Goal: Obtain resource: Download file/media

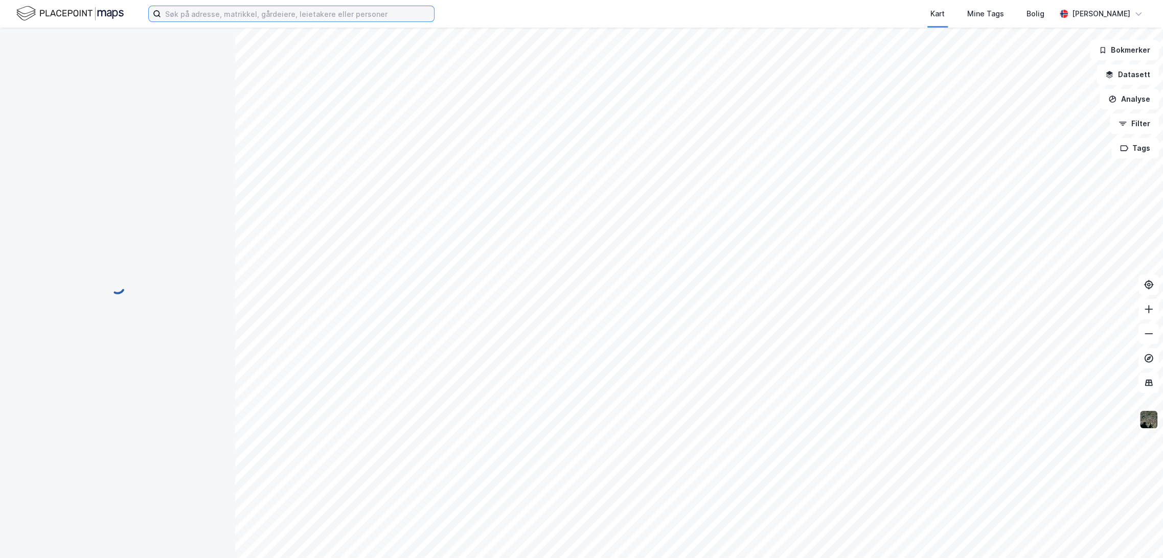
click at [213, 17] on input at bounding box center [297, 13] width 273 height 15
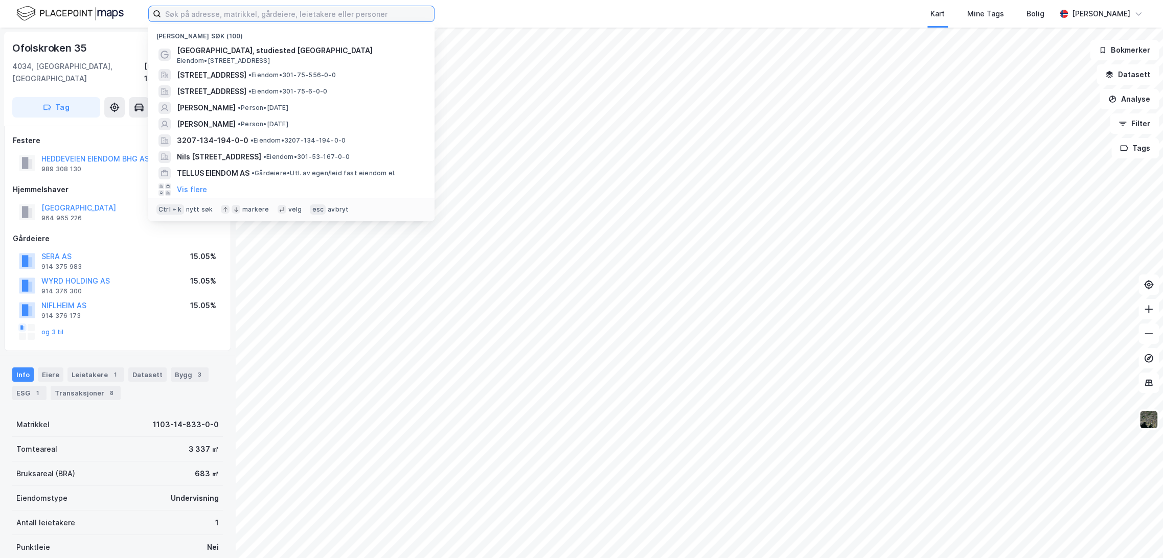
paste input "[STREET_ADDRESS]"
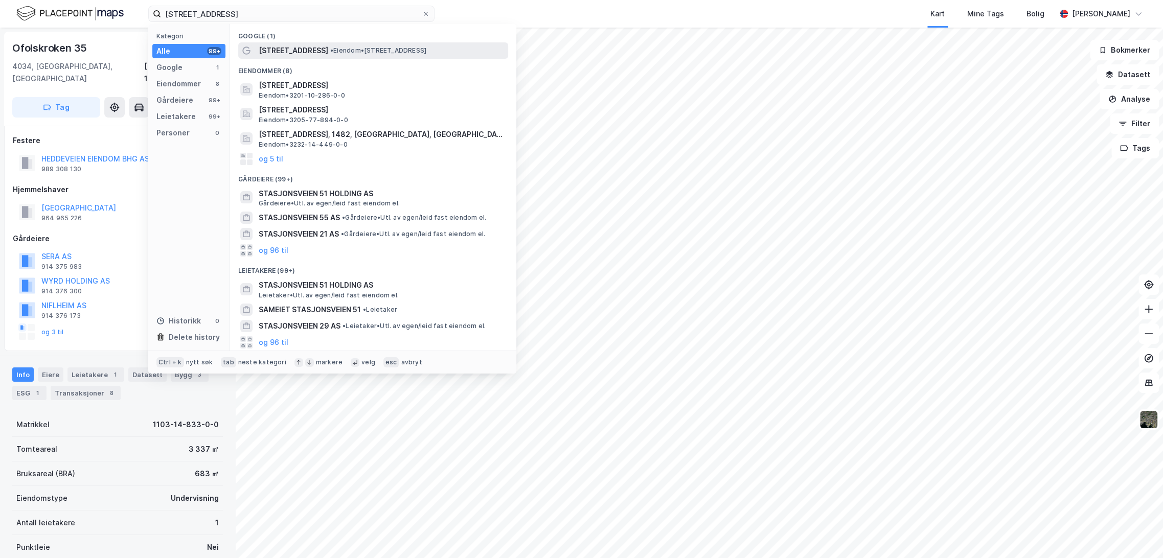
click at [303, 50] on span "[STREET_ADDRESS]" at bounding box center [294, 50] width 70 height 12
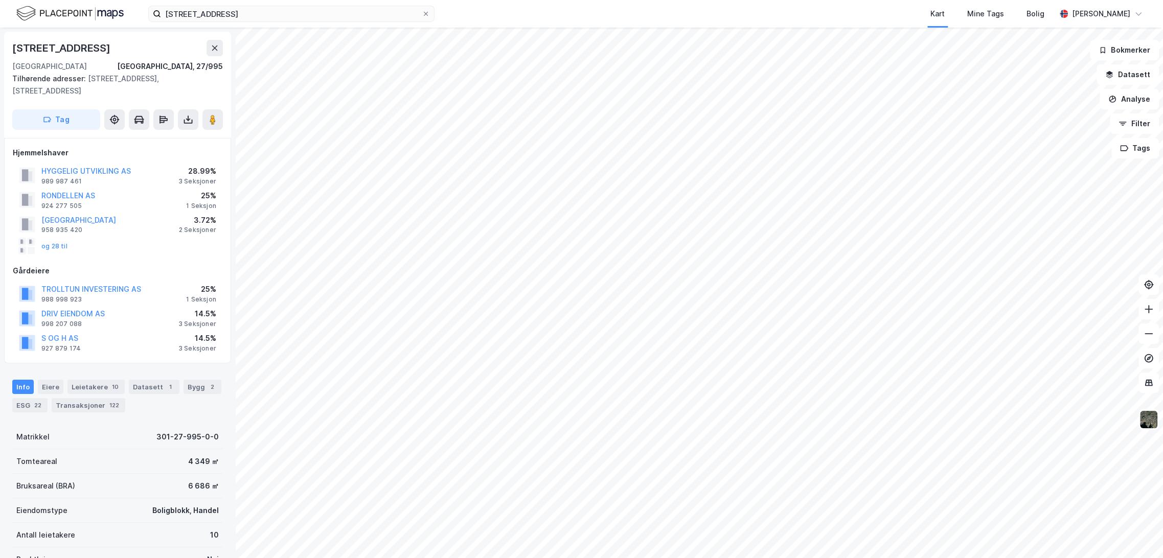
drag, startPoint x: 29, startPoint y: 45, endPoint x: 127, endPoint y: 54, distance: 98.5
click at [127, 54] on div "[STREET_ADDRESS], 27/995 Tilhørende adresser: [STREET_ADDRESS], [STREET_ADDRESS…" at bounding box center [117, 85] width 227 height 106
copy div "[STREET_ADDRESS]"
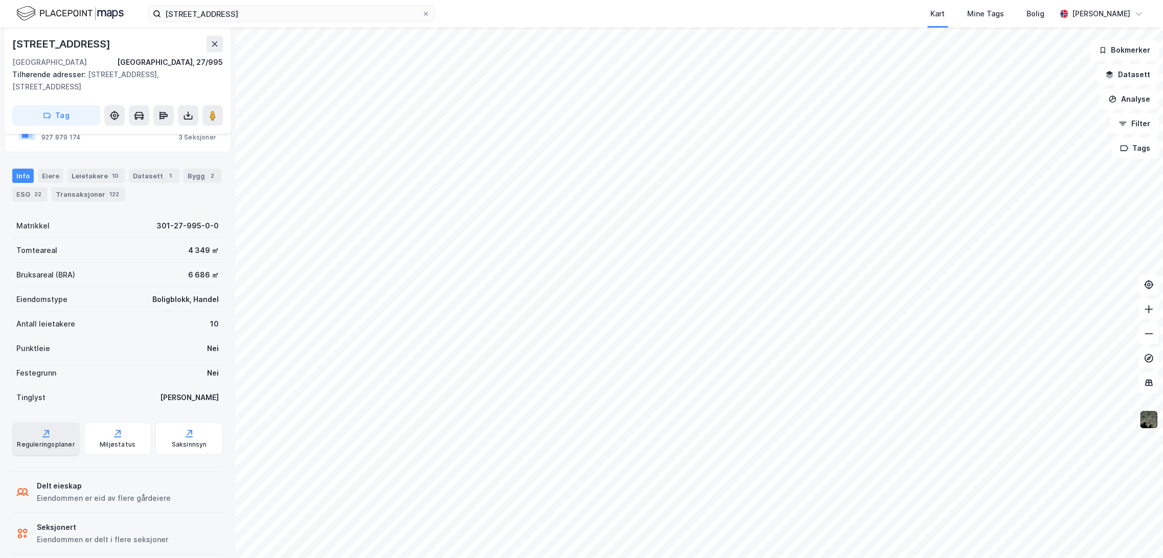
click at [41, 428] on icon at bounding box center [46, 433] width 10 height 10
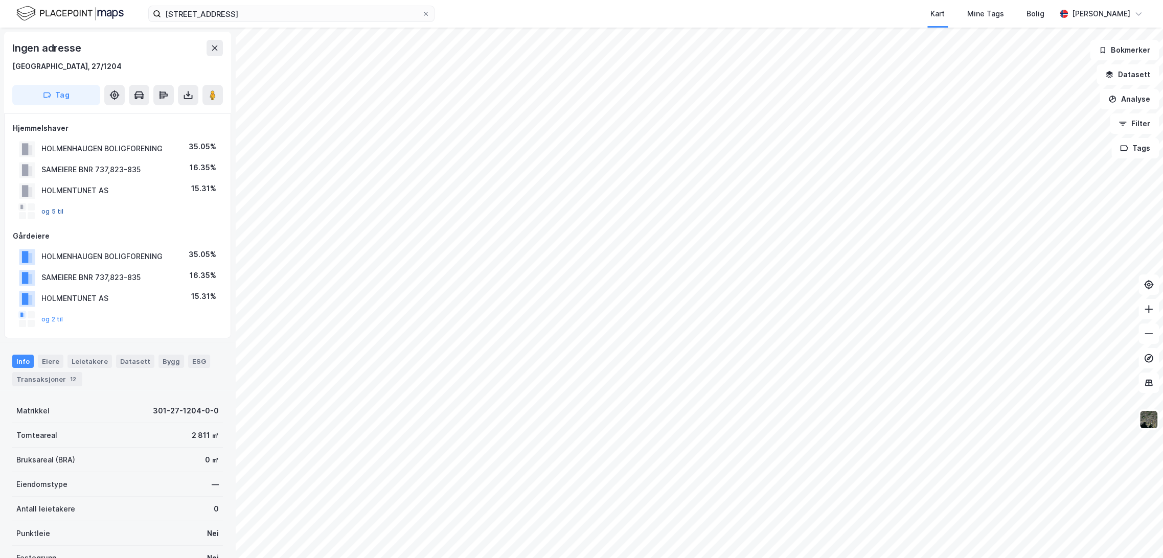
click at [0, 0] on button "og 5 til" at bounding box center [0, 0] width 0 height 0
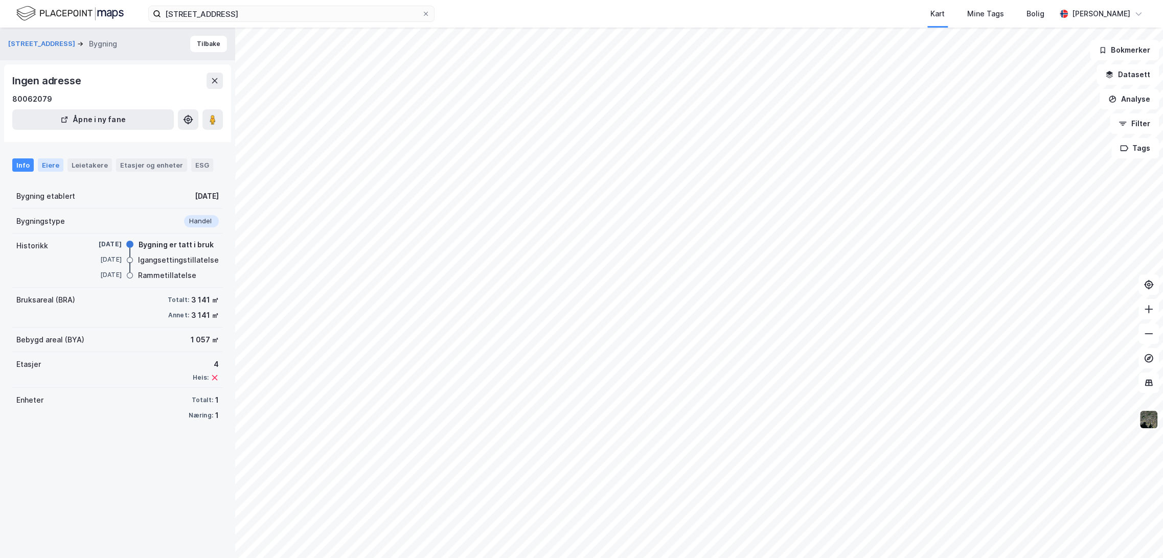
click at [51, 159] on div "Eiere" at bounding box center [51, 164] width 26 height 13
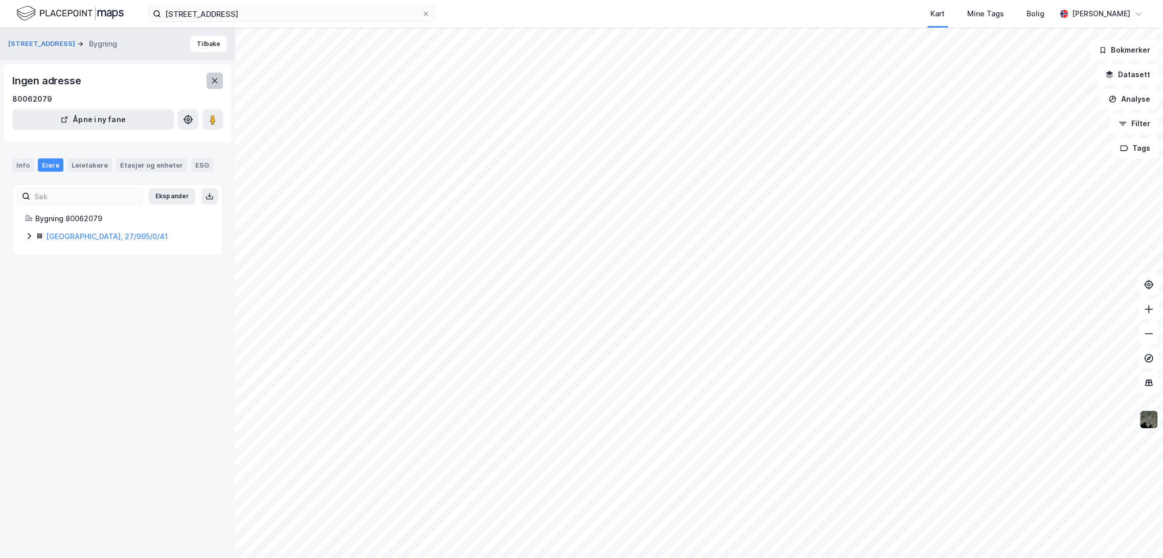
click at [214, 80] on icon at bounding box center [215, 80] width 6 height 5
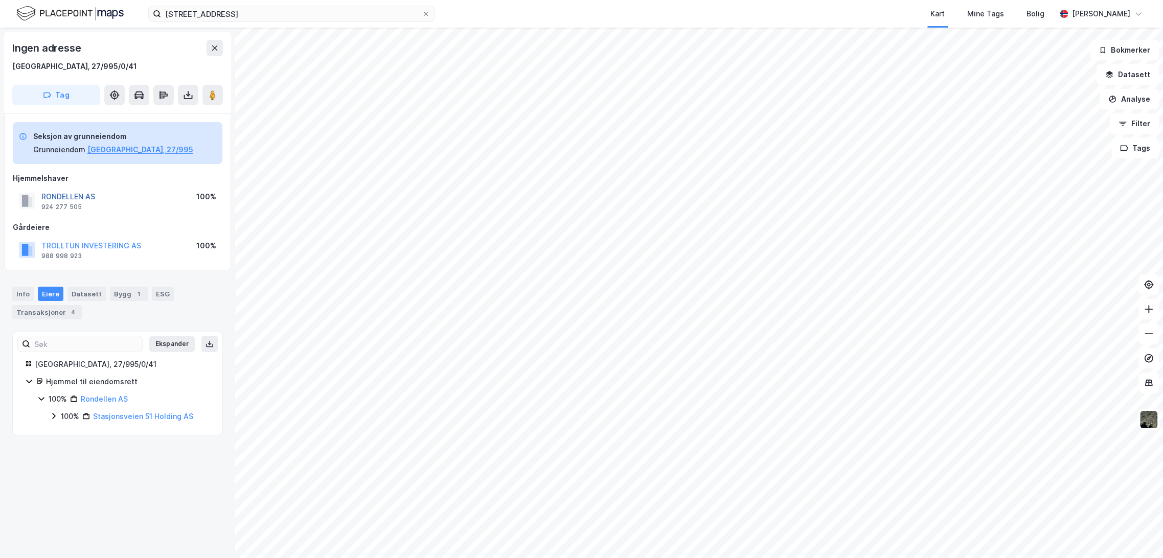
click at [0, 0] on button "RONDELLEN AS" at bounding box center [0, 0] width 0 height 0
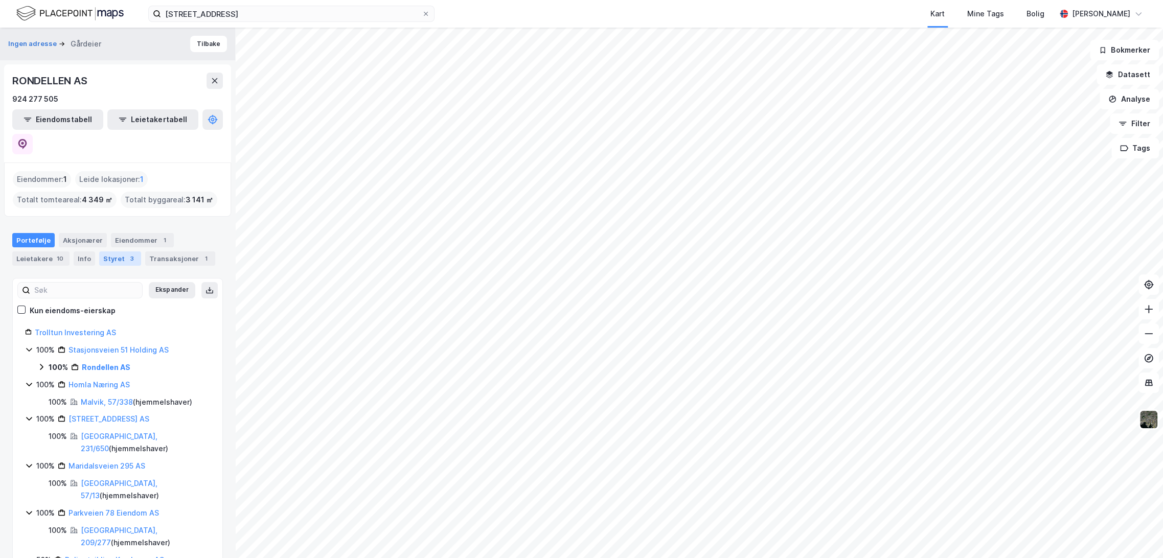
click at [102, 251] on div "Styret 3" at bounding box center [120, 258] width 42 height 14
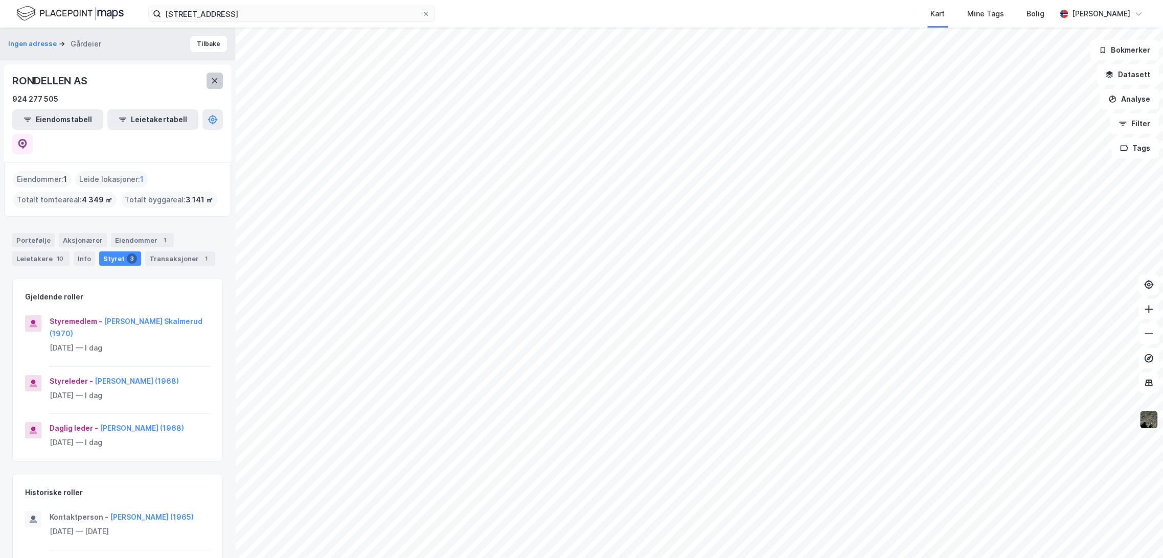
click at [212, 82] on icon at bounding box center [215, 81] width 8 height 8
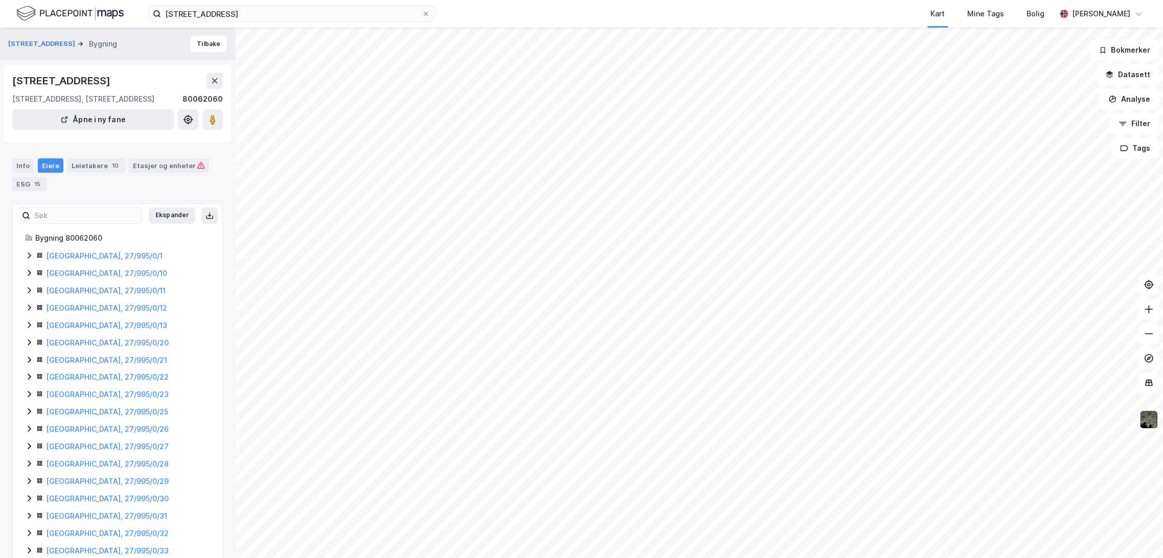
click at [77, 281] on div "[GEOGRAPHIC_DATA], 27/995/0/1 [GEOGRAPHIC_DATA], 27/995/0/10 [GEOGRAPHIC_DATA],…" at bounding box center [117, 464] width 185 height 428
click at [78, 273] on link "[GEOGRAPHIC_DATA], 27/995/0/10" at bounding box center [106, 273] width 121 height 9
click at [75, 394] on link "[GEOGRAPHIC_DATA], 27/995/0/23" at bounding box center [107, 392] width 123 height 9
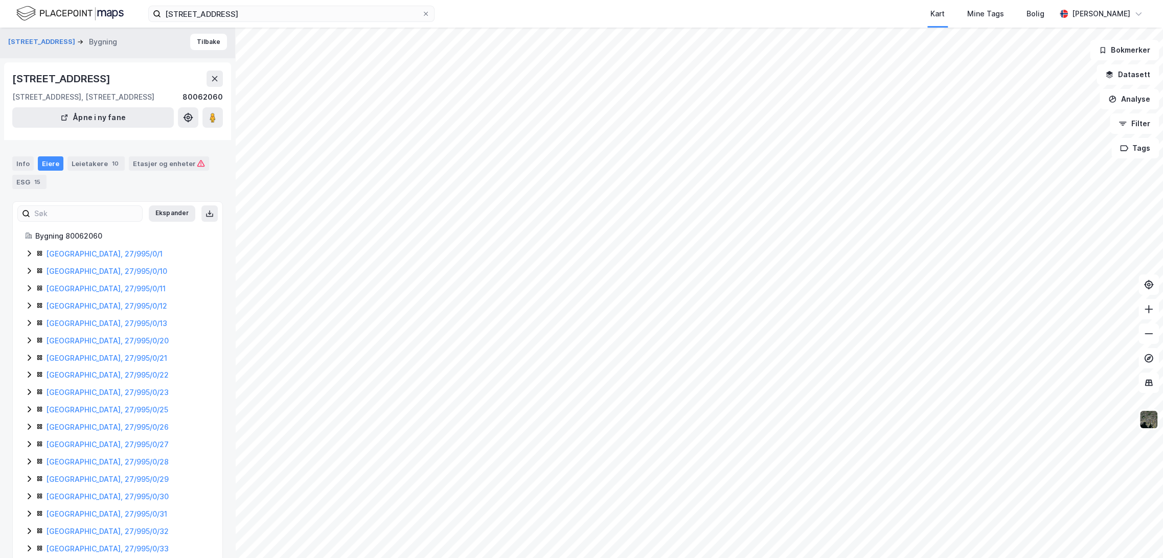
click at [88, 475] on div "[GEOGRAPHIC_DATA], 27/995/0/1 [GEOGRAPHIC_DATA], 27/995/0/10 [GEOGRAPHIC_DATA],…" at bounding box center [117, 462] width 185 height 428
click at [79, 483] on link "[GEOGRAPHIC_DATA], 27/995/0/29" at bounding box center [107, 479] width 123 height 9
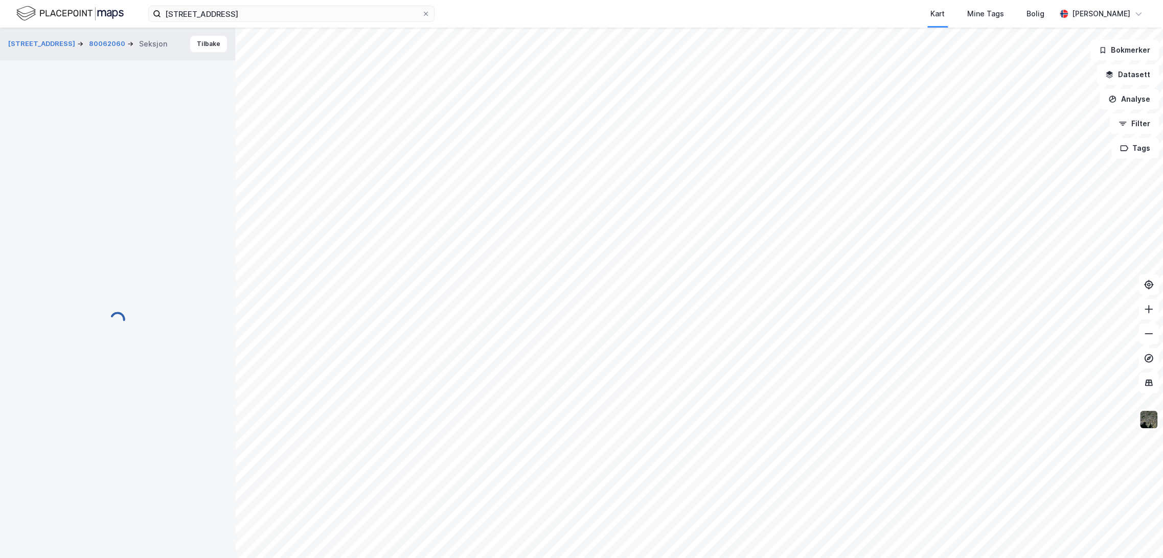
scroll to position [2, 0]
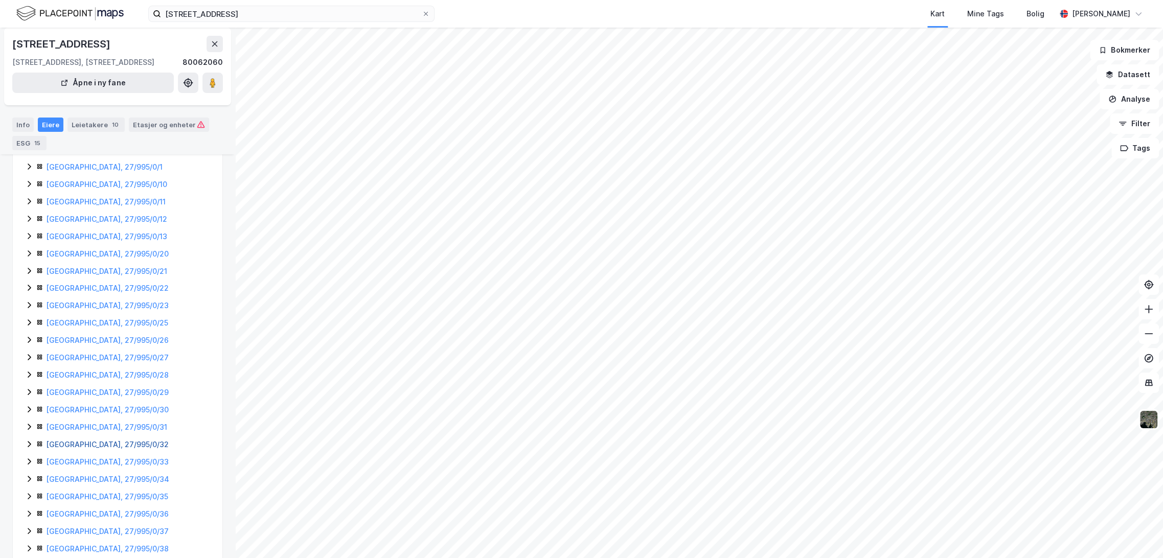
scroll to position [158, 0]
click at [95, 384] on link "[GEOGRAPHIC_DATA], 27/995/0/32" at bounding box center [107, 388] width 123 height 9
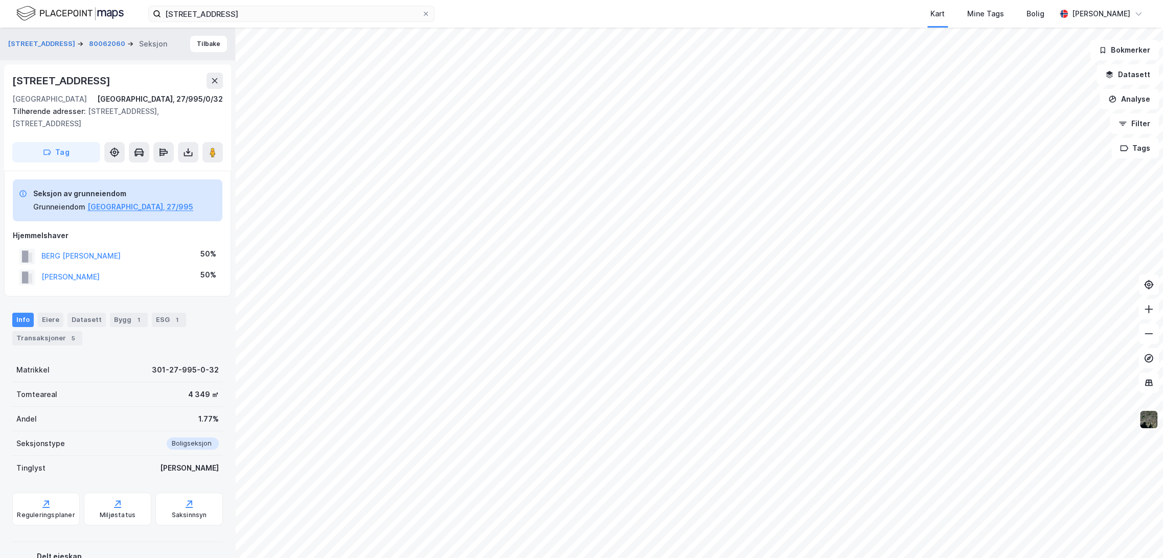
scroll to position [29, 0]
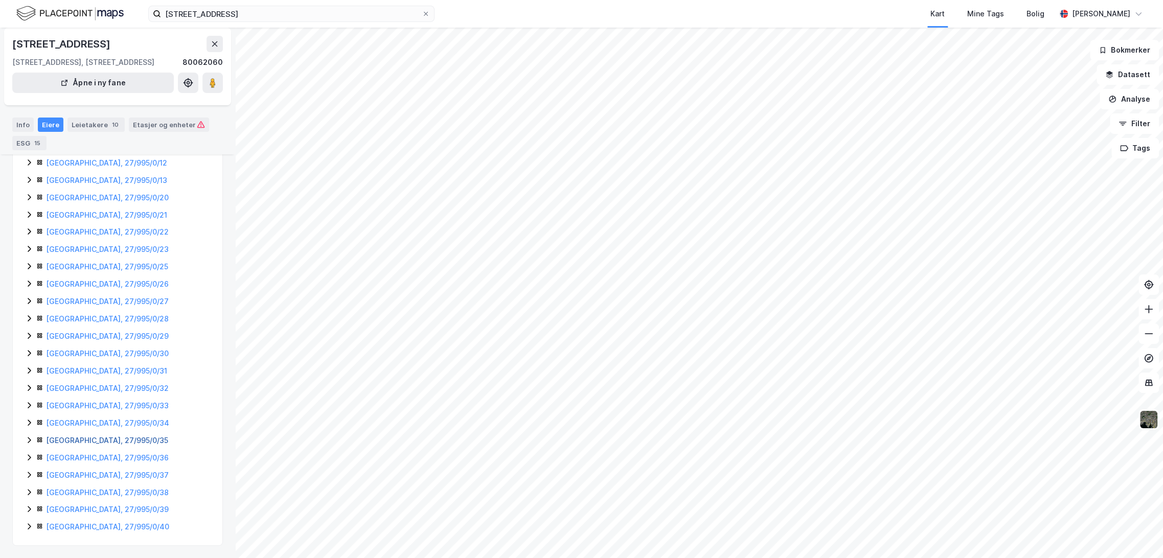
scroll to position [158, 0]
click at [62, 471] on link "[GEOGRAPHIC_DATA], 27/995/0/37" at bounding box center [107, 475] width 123 height 9
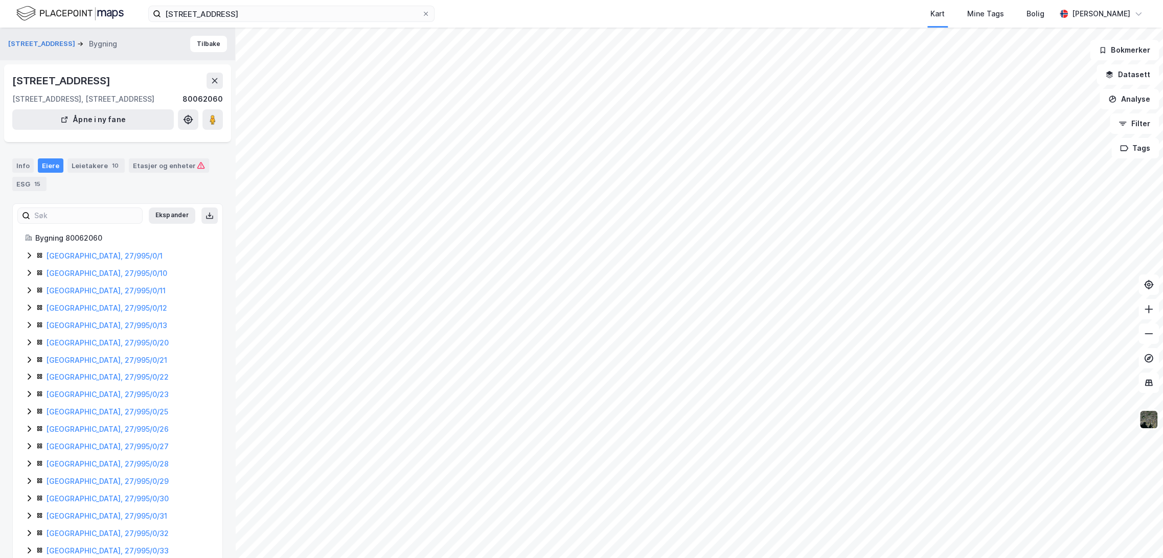
scroll to position [158, 0]
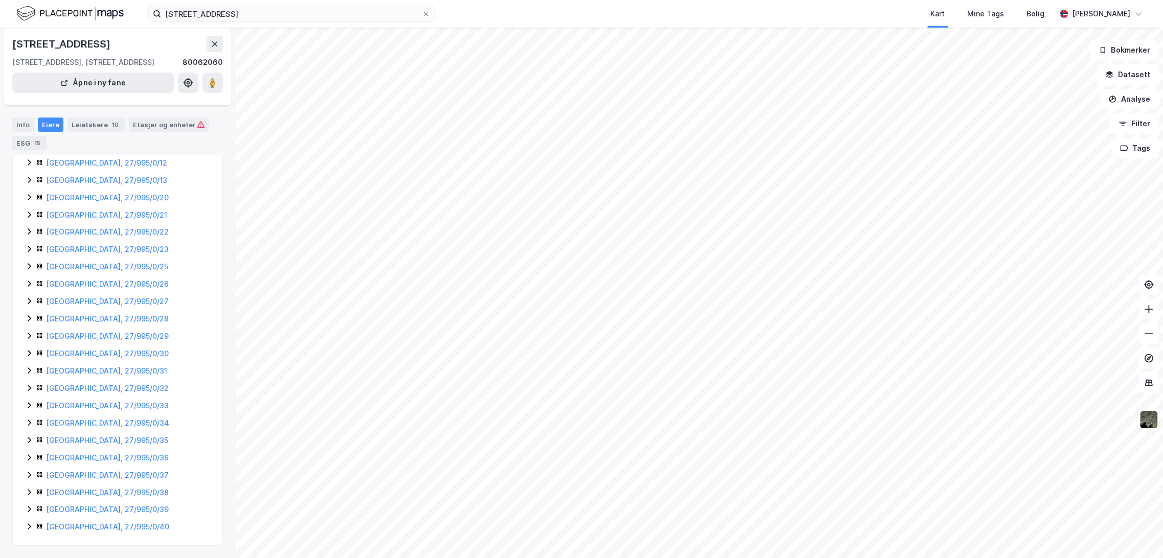
click at [82, 533] on div "Ekspander Bygning 80062060 [GEOGRAPHIC_DATA], 27/995/0/1 [GEOGRAPHIC_DATA], 27/…" at bounding box center [117, 302] width 211 height 488
click at [82, 530] on link "[GEOGRAPHIC_DATA], 27/995/0/40" at bounding box center [107, 526] width 123 height 9
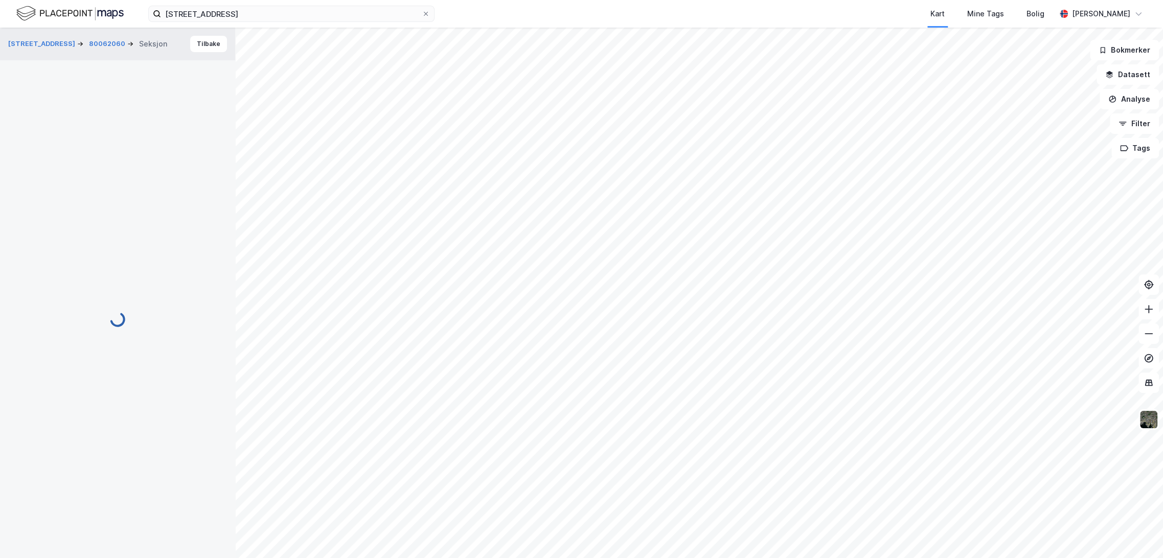
scroll to position [29, 0]
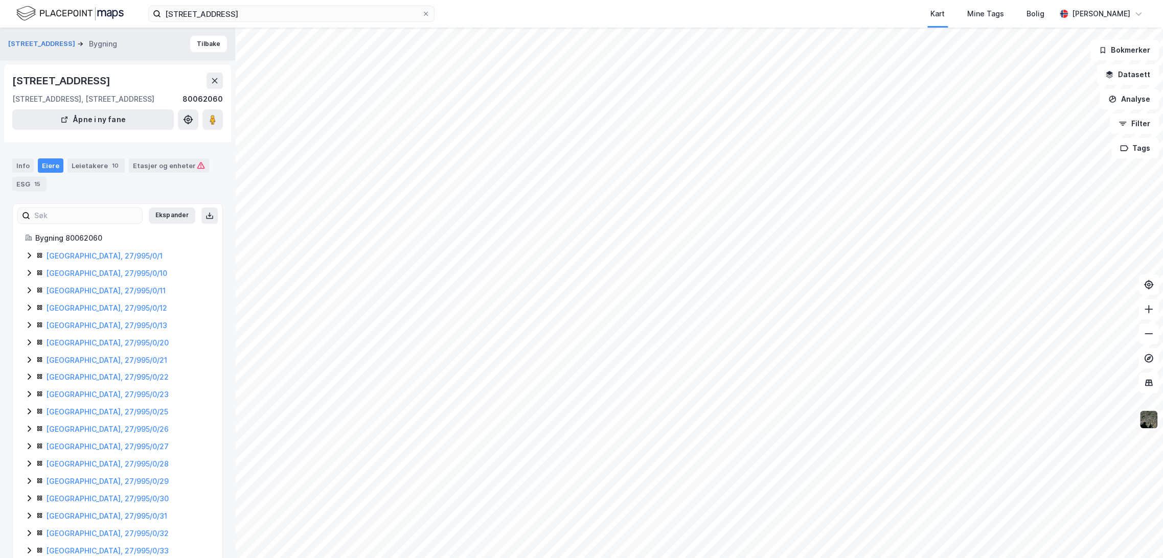
scroll to position [29, 0]
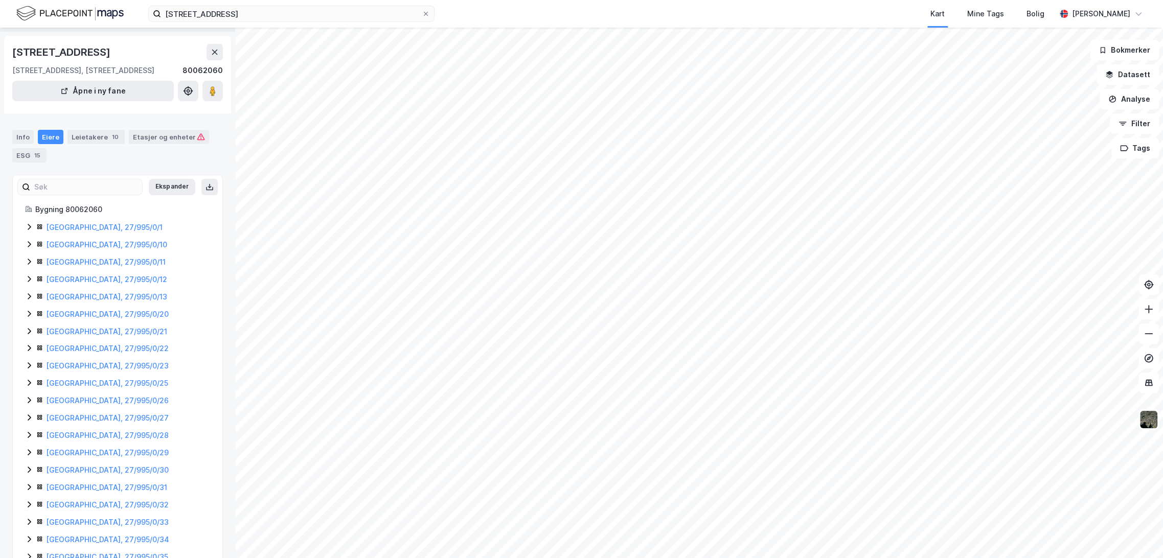
click at [74, 253] on div "[GEOGRAPHIC_DATA], 27/995/0/1 [GEOGRAPHIC_DATA], 27/995/0/10 [GEOGRAPHIC_DATA],…" at bounding box center [117, 435] width 185 height 428
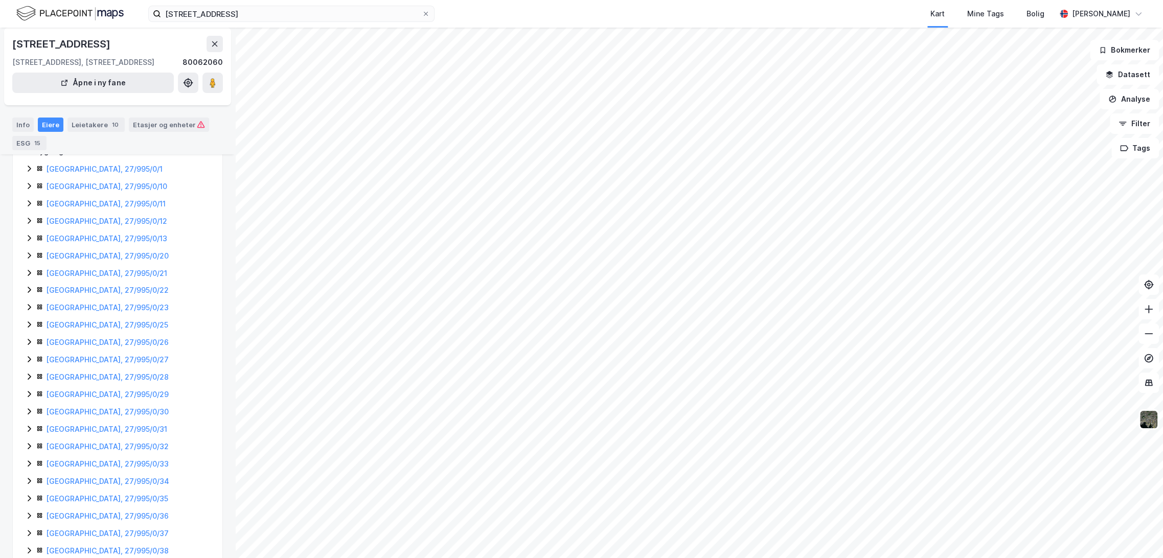
scroll to position [158, 0]
click at [85, 314] on link "[GEOGRAPHIC_DATA], 27/995/0/28" at bounding box center [107, 318] width 123 height 9
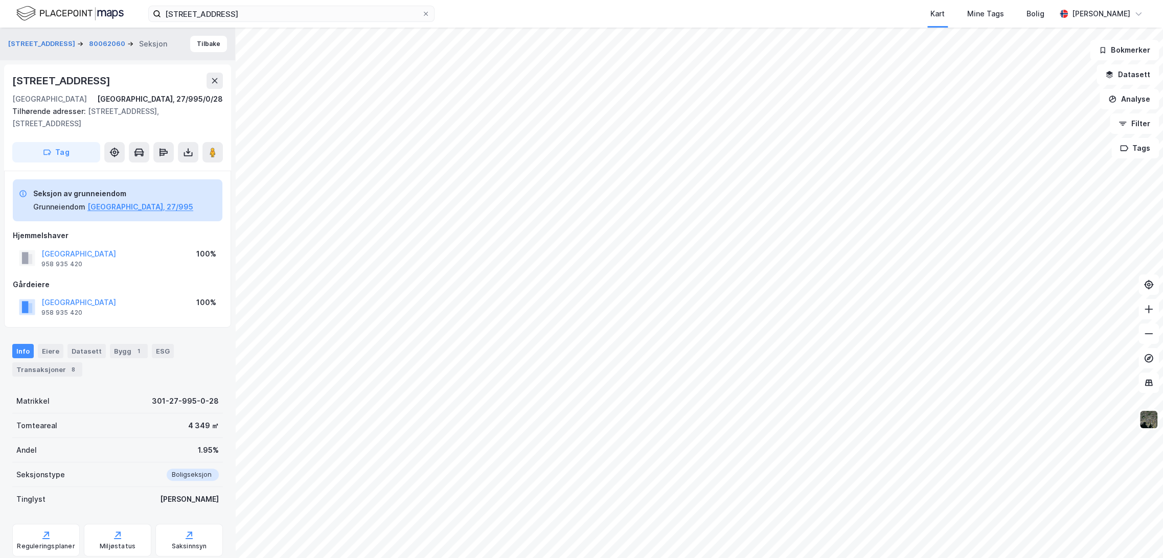
scroll to position [19, 0]
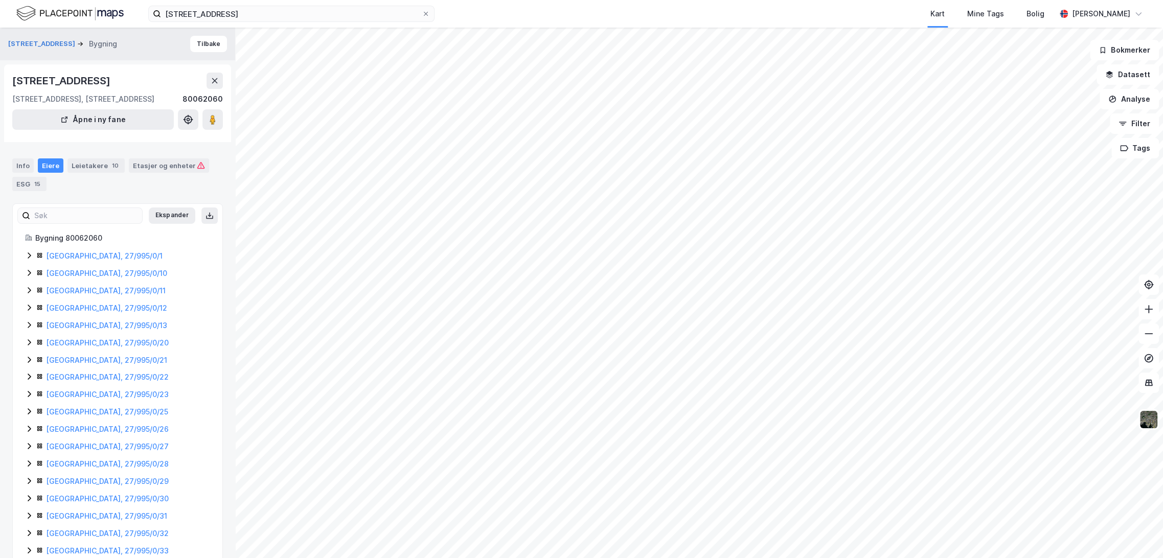
scroll to position [19, 0]
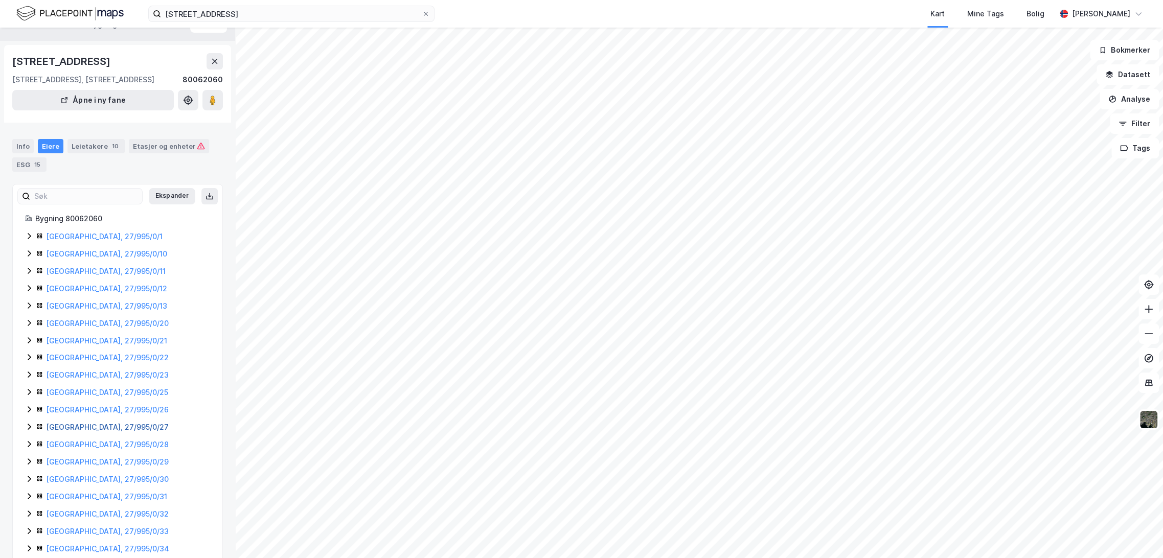
click at [73, 428] on link "[GEOGRAPHIC_DATA], 27/995/0/27" at bounding box center [107, 427] width 123 height 9
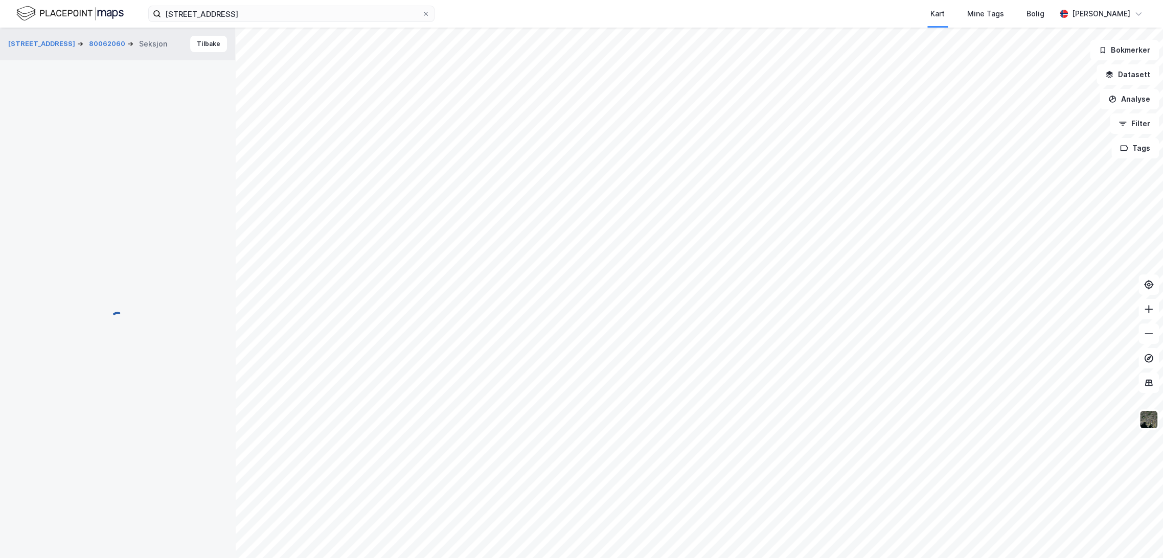
scroll to position [19, 0]
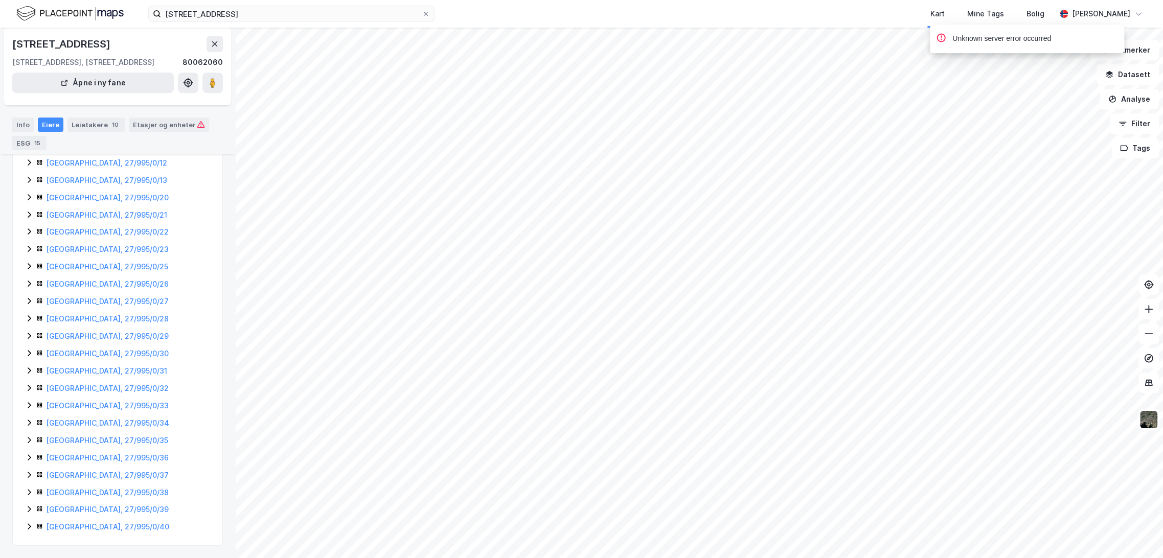
scroll to position [158, 0]
click at [77, 419] on link "[GEOGRAPHIC_DATA], 27/995/0/34" at bounding box center [107, 423] width 123 height 9
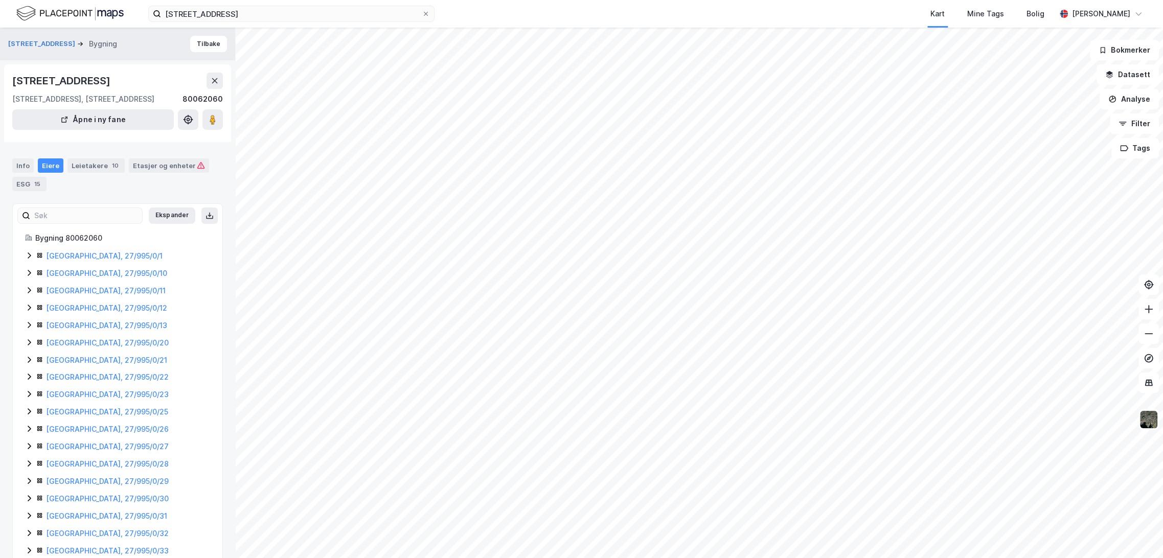
scroll to position [158, 0]
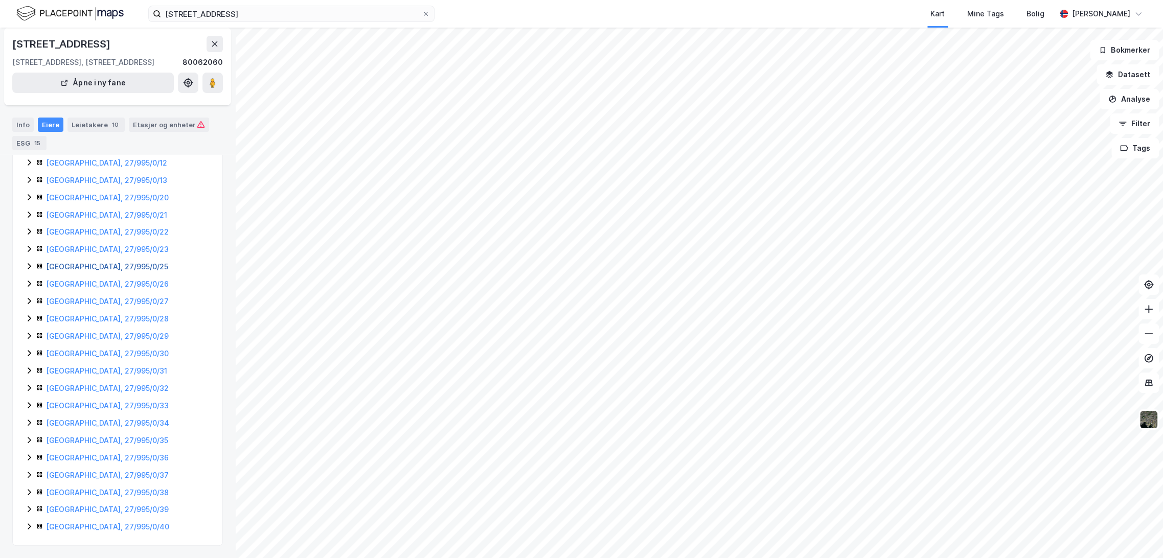
click at [86, 262] on link "[GEOGRAPHIC_DATA], 27/995/0/25" at bounding box center [107, 266] width 122 height 9
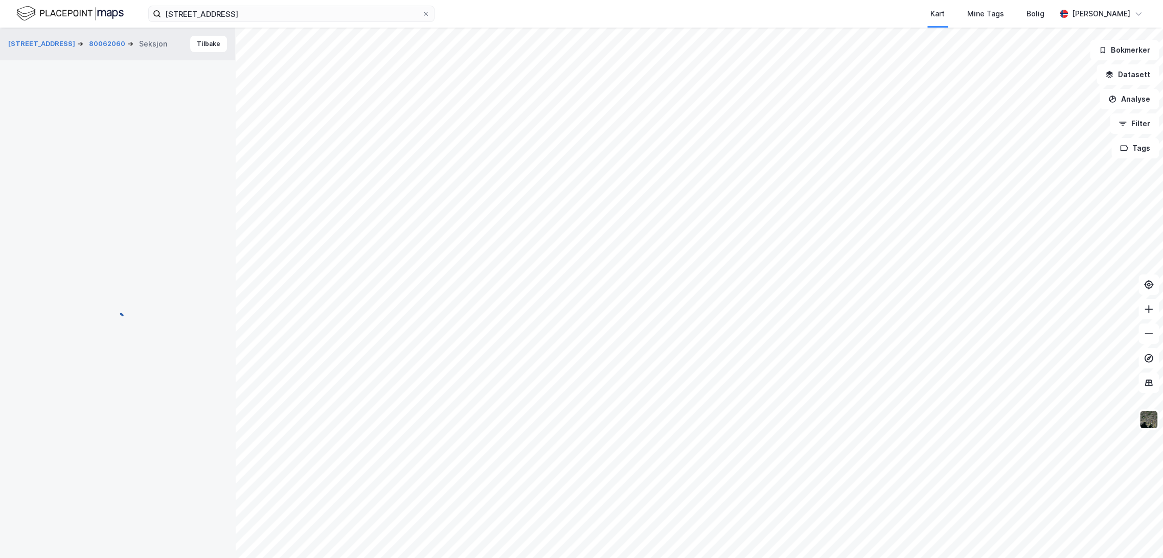
scroll to position [44, 0]
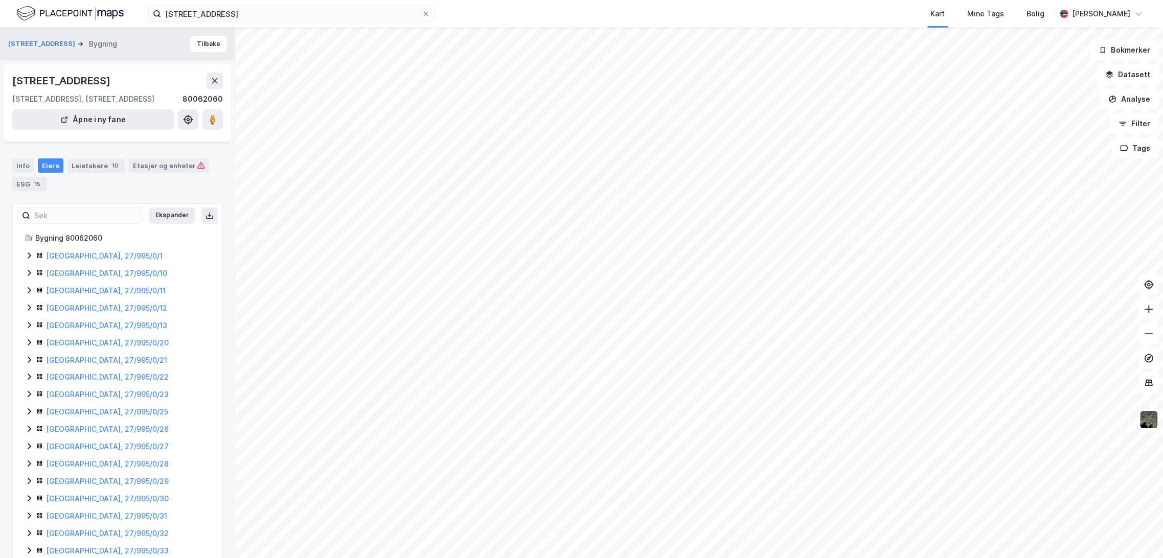
scroll to position [44, 0]
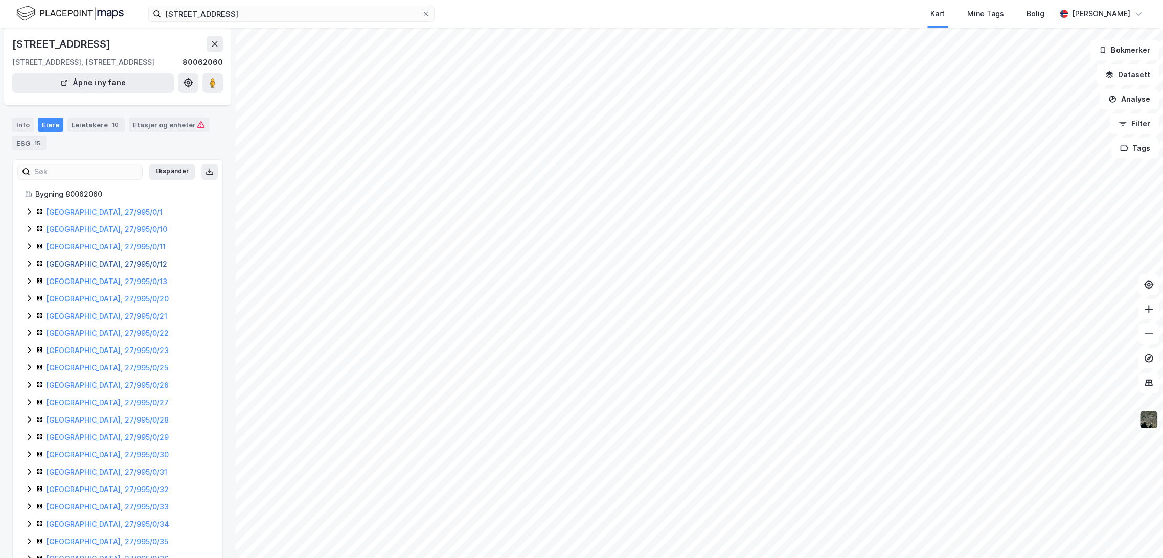
click at [86, 262] on link "[GEOGRAPHIC_DATA], 27/995/0/12" at bounding box center [106, 264] width 121 height 9
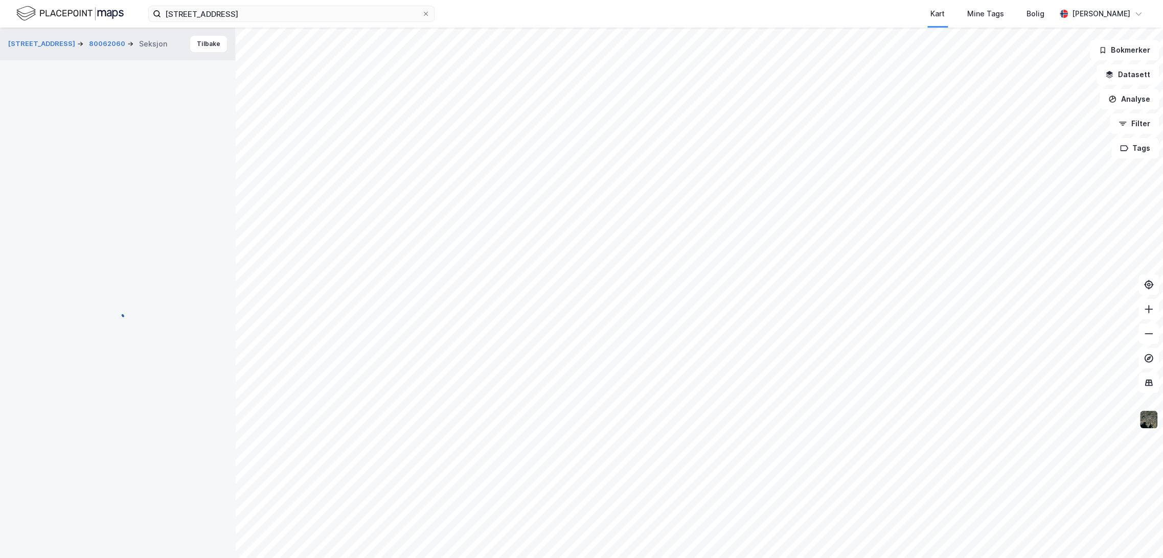
scroll to position [29, 0]
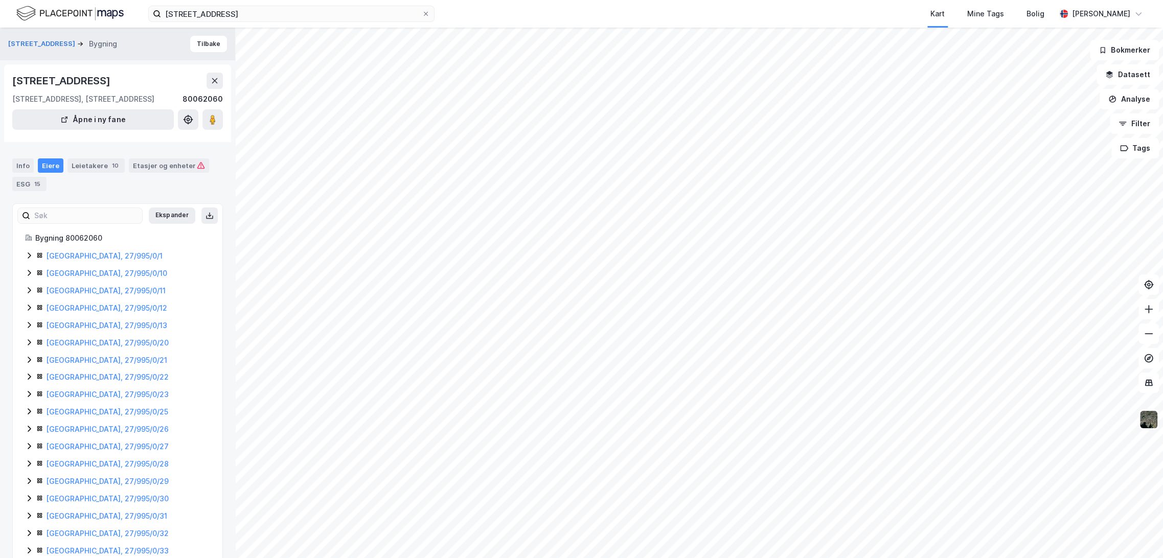
scroll to position [29, 0]
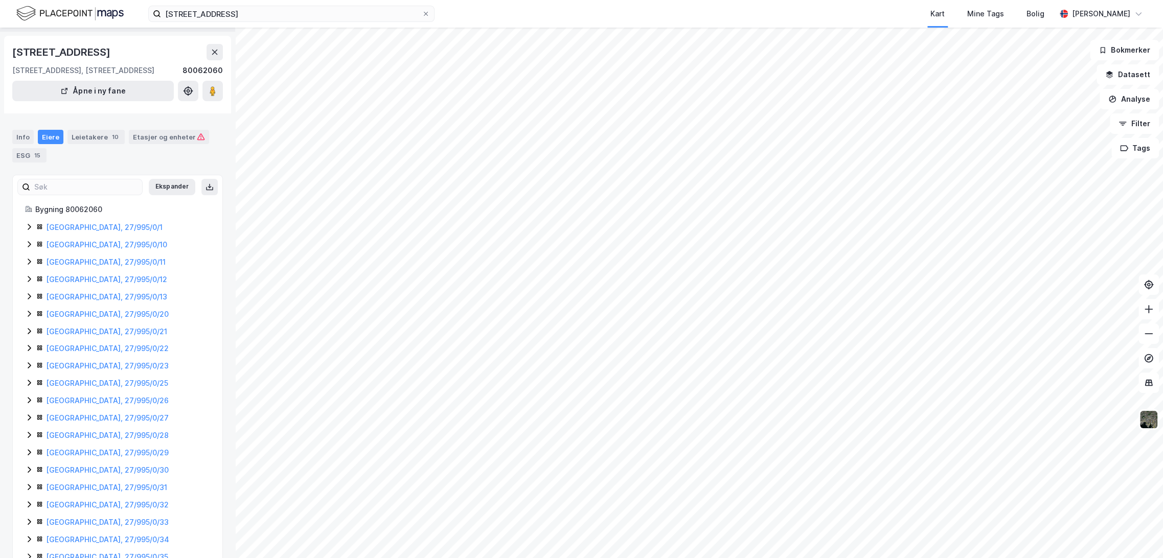
click at [65, 235] on div "[GEOGRAPHIC_DATA], 27/995/0/1 [GEOGRAPHIC_DATA], 27/995/0/10 [GEOGRAPHIC_DATA],…" at bounding box center [117, 435] width 185 height 428
click at [70, 226] on link "[GEOGRAPHIC_DATA], 27/995/0/1" at bounding box center [104, 227] width 117 height 9
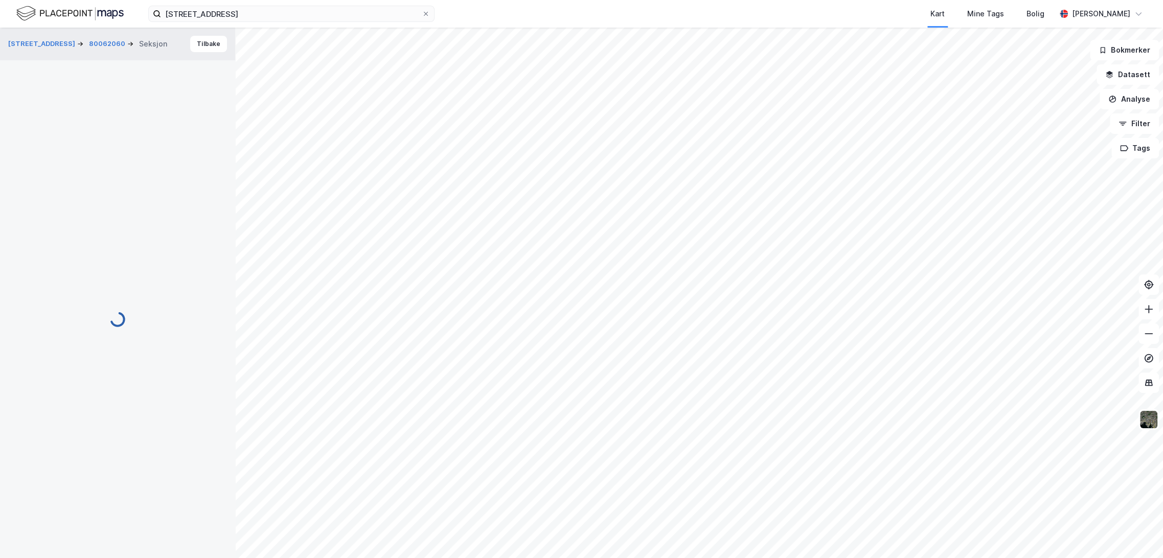
scroll to position [29, 0]
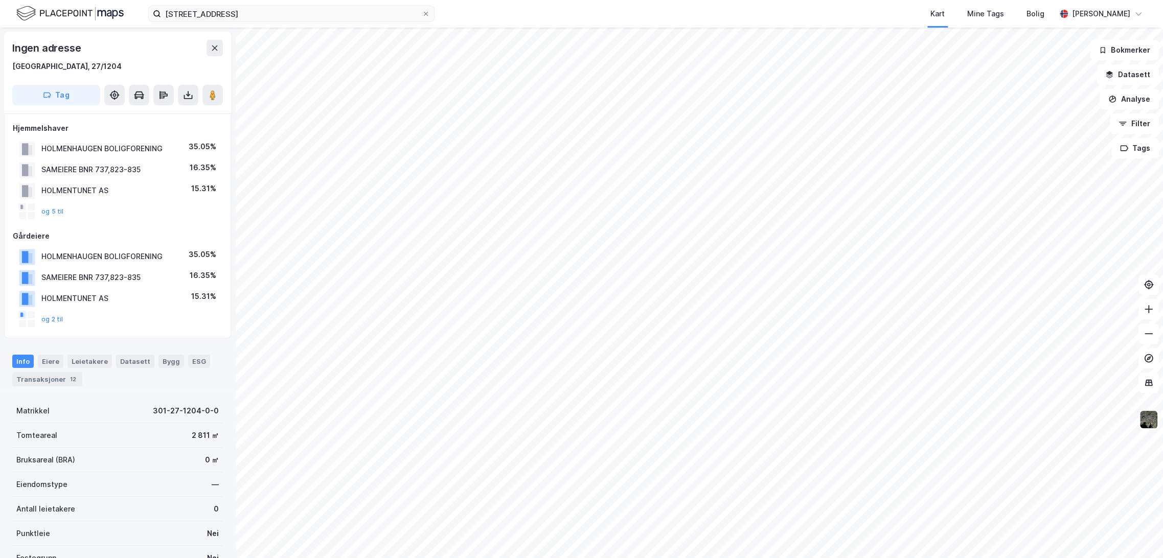
click at [132, 258] on div "HOLMENHAUGEN BOLIGFORENING" at bounding box center [101, 256] width 121 height 12
click at [141, 253] on div "HOLMENHAUGEN BOLIGFORENING" at bounding box center [101, 256] width 121 height 12
copy div "HOLMENHAUGEN BOLIGFORENING"
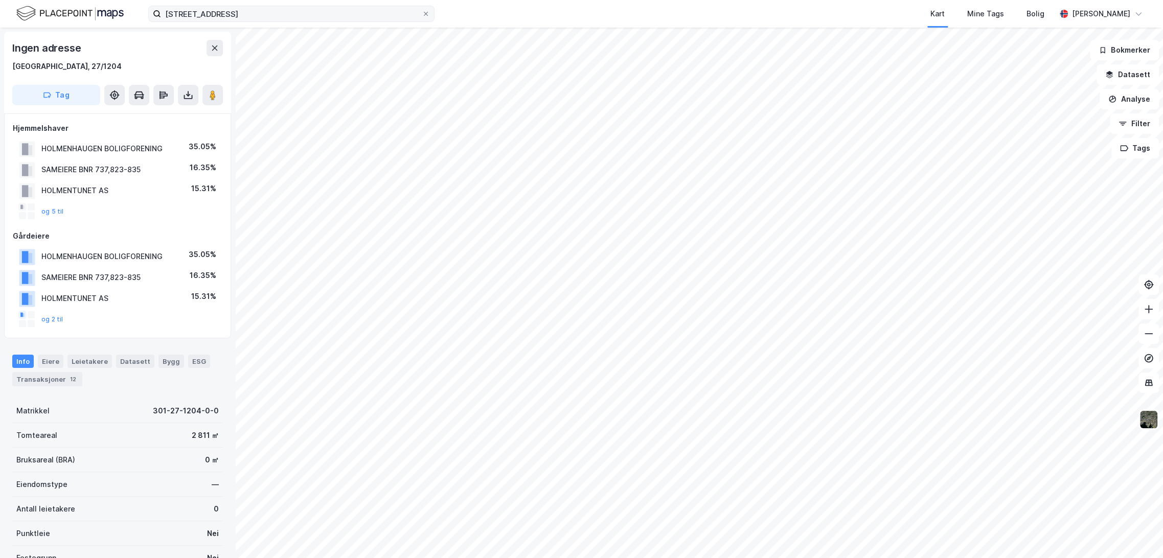
click at [195, 6] on label "[STREET_ADDRESS]" at bounding box center [291, 14] width 286 height 16
click at [195, 6] on input "[STREET_ADDRESS]" at bounding box center [291, 13] width 261 height 15
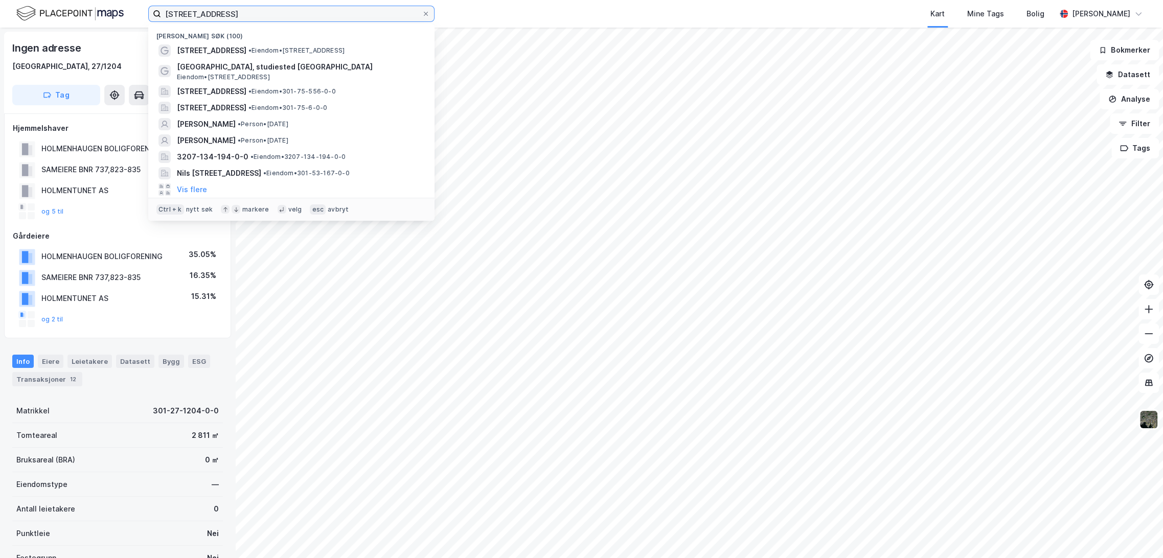
click at [195, 7] on input "[STREET_ADDRESS]" at bounding box center [291, 13] width 261 height 15
paste input "HOLMENHAUGEN BOLIGFORENING"
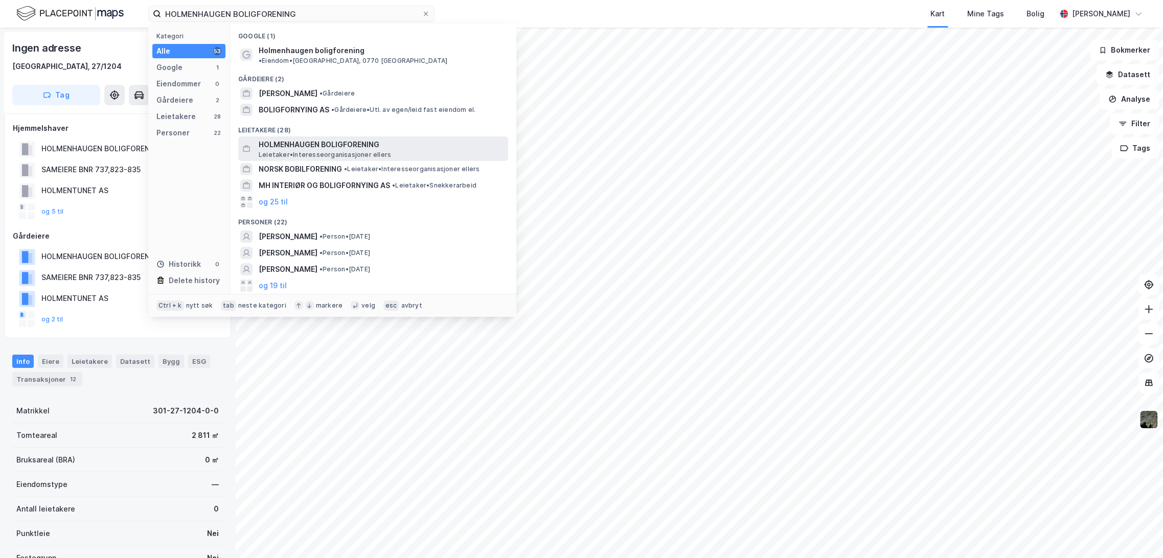
click at [350, 140] on span "HOLMENHAUGEN BOLIGFORENING" at bounding box center [381, 144] width 245 height 12
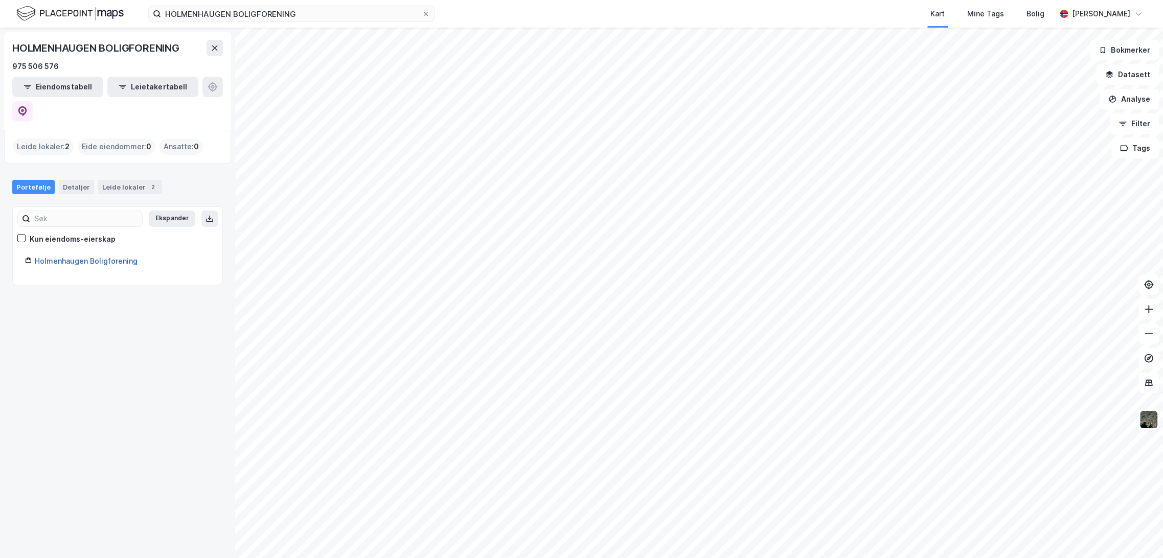
click at [57, 257] on link "Holmenhaugen Boligforening" at bounding box center [86, 261] width 103 height 9
click at [122, 180] on div "Leide lokaler 2" at bounding box center [130, 187] width 64 height 14
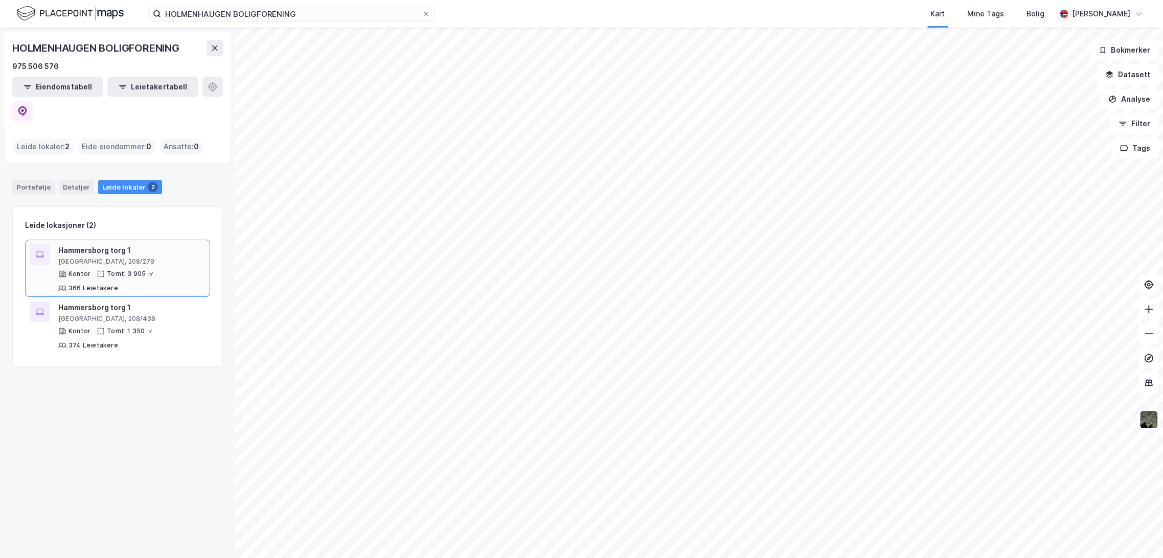
click at [88, 244] on div "Hammersborg torg 1" at bounding box center [131, 250] width 147 height 12
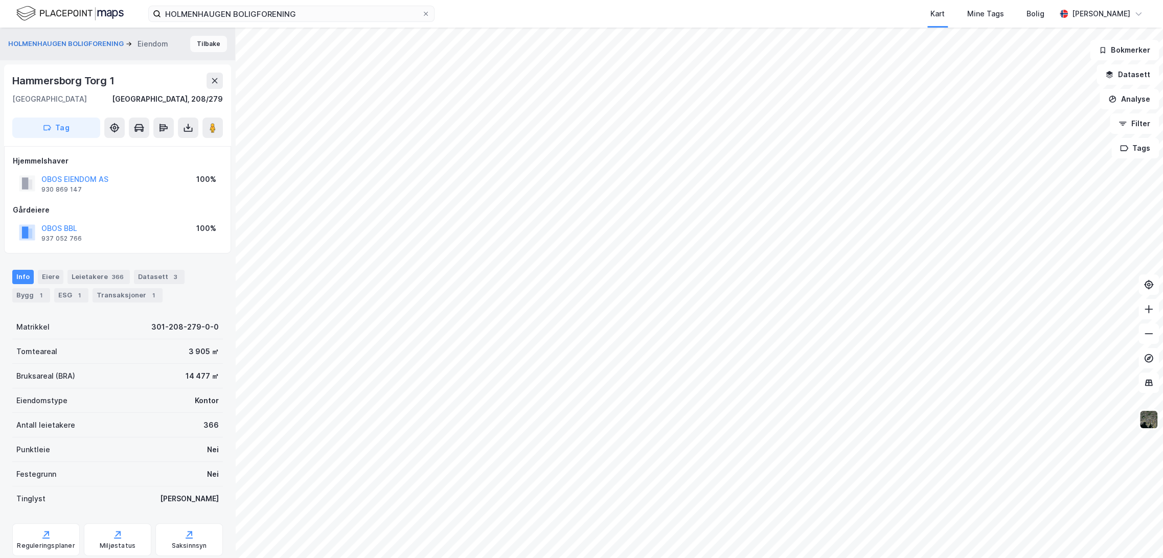
click at [197, 36] on button "Tilbake" at bounding box center [208, 44] width 37 height 16
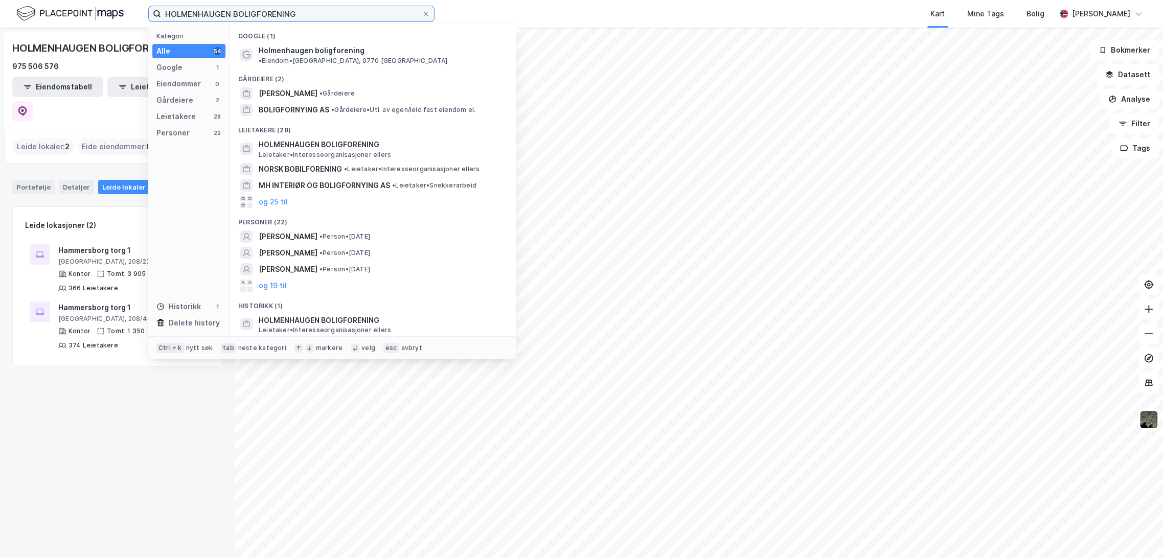
click at [341, 19] on input "HOLMENHAUGEN BOLIGFORENING" at bounding box center [291, 13] width 261 height 15
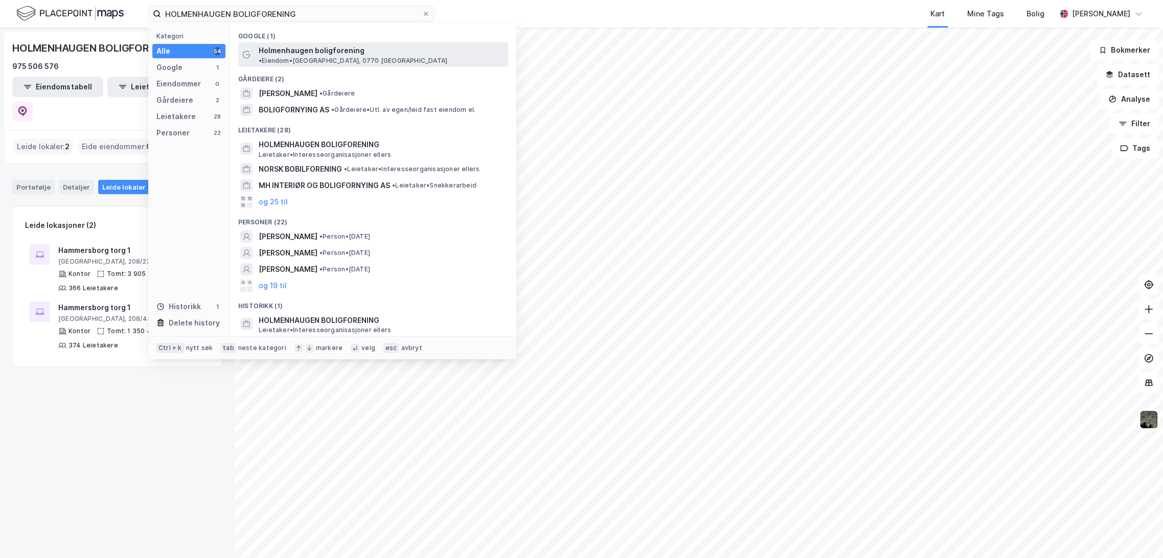
click at [337, 42] on div "Holmenhaugen boligforening • [PERSON_NAME][GEOGRAPHIC_DATA], [GEOGRAPHIC_DATA]" at bounding box center [373, 54] width 270 height 25
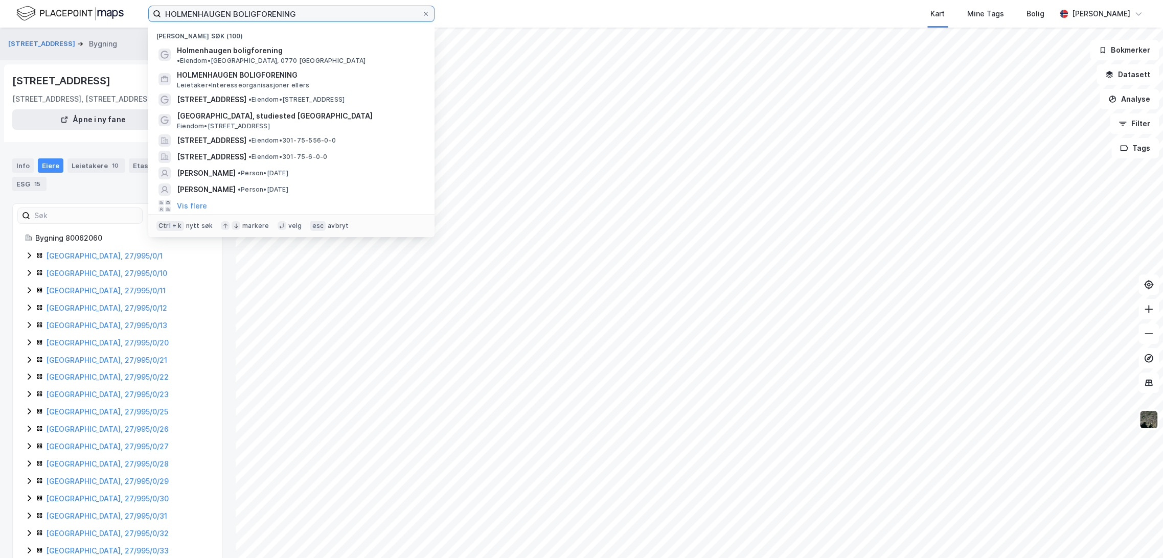
click at [240, 13] on input "HOLMENHAUGEN BOLIGFORENING" at bounding box center [291, 13] width 261 height 15
click at [239, 14] on input "HOLMENHAUGEN BOLIGFORENING" at bounding box center [291, 13] width 261 height 15
click at [238, 14] on input "HOLMENHAUGEN BOLIGFORENING" at bounding box center [291, 13] width 261 height 15
paste input "[STREET_ADDRESS]"
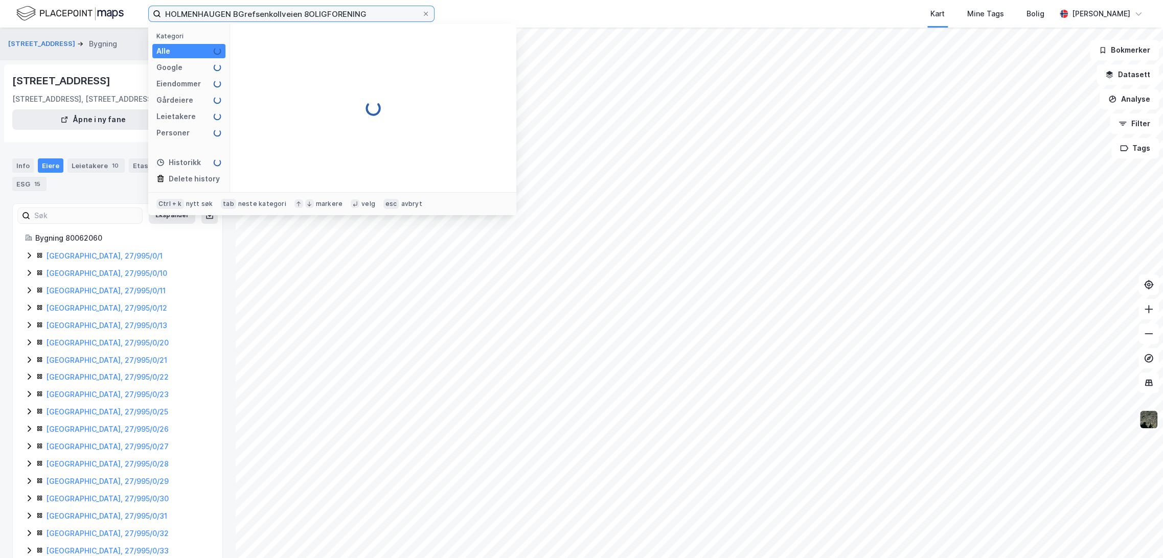
click at [238, 14] on input "HOLMENHAUGEN BGrefsenkollveien 8OLIGFORENING" at bounding box center [291, 13] width 261 height 15
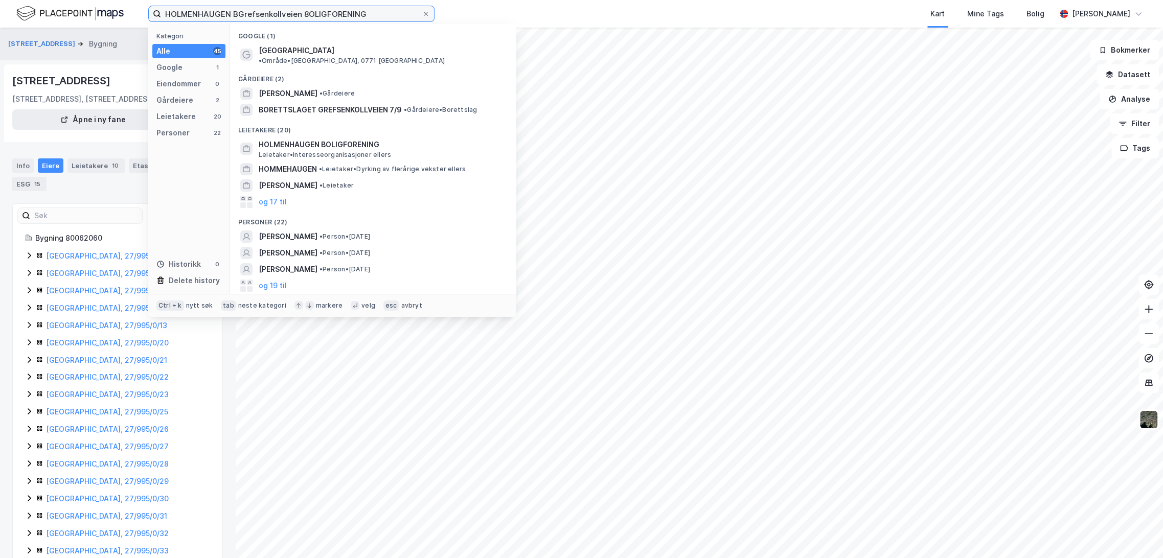
click at [238, 14] on input "HOLMENHAUGEN BGrefsenkollveien 8OLIGFORENING" at bounding box center [291, 13] width 261 height 15
paste input "[STREET_ADDRESS]"
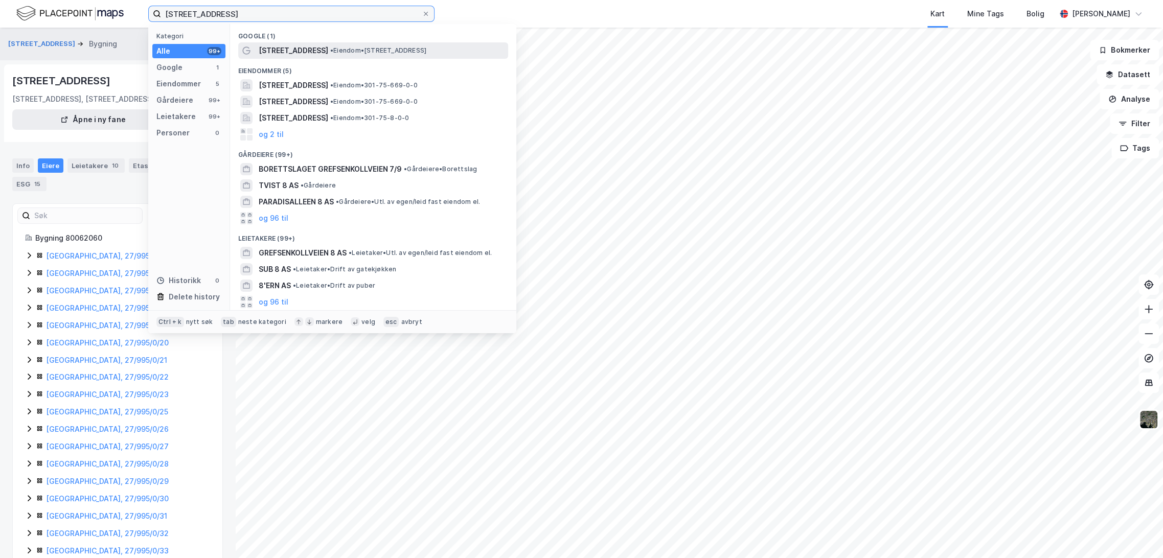
type input "[STREET_ADDRESS]"
click at [331, 49] on span "•" at bounding box center [331, 51] width 3 height 8
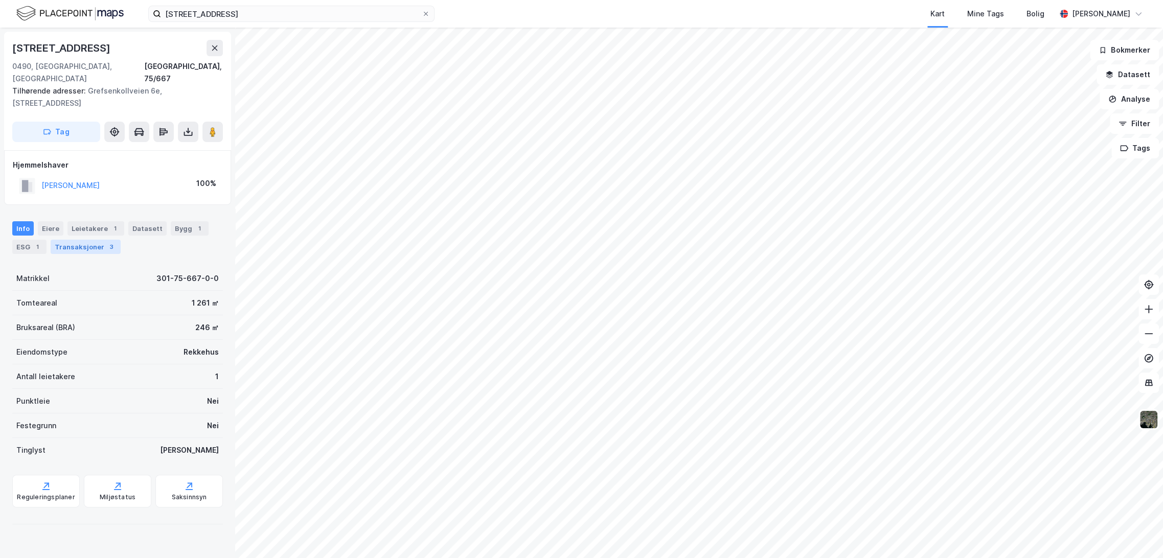
click at [99, 240] on div "Transaksjoner 3" at bounding box center [86, 247] width 70 height 14
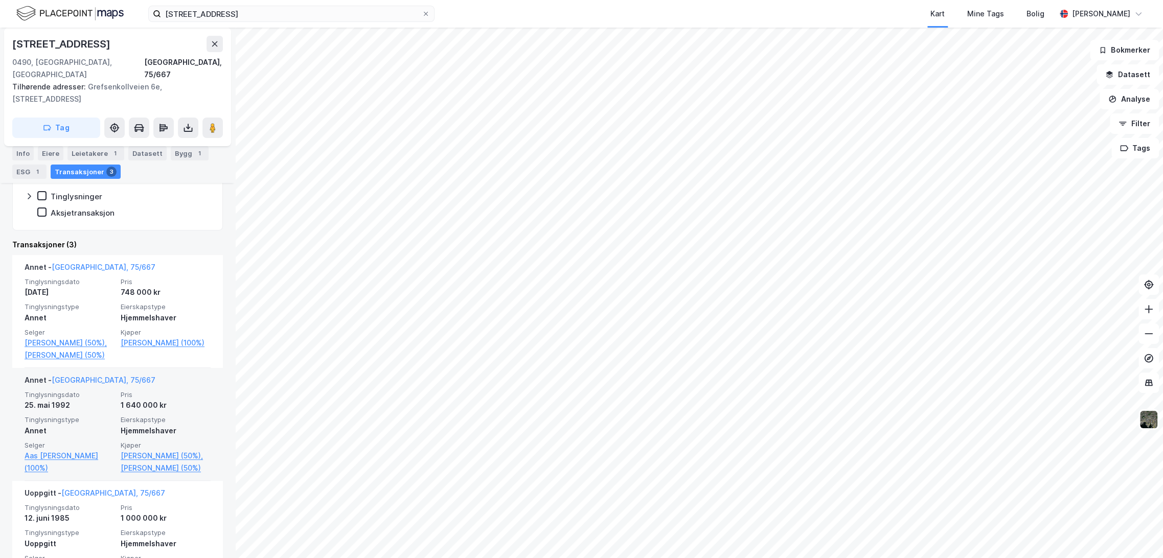
scroll to position [225, 0]
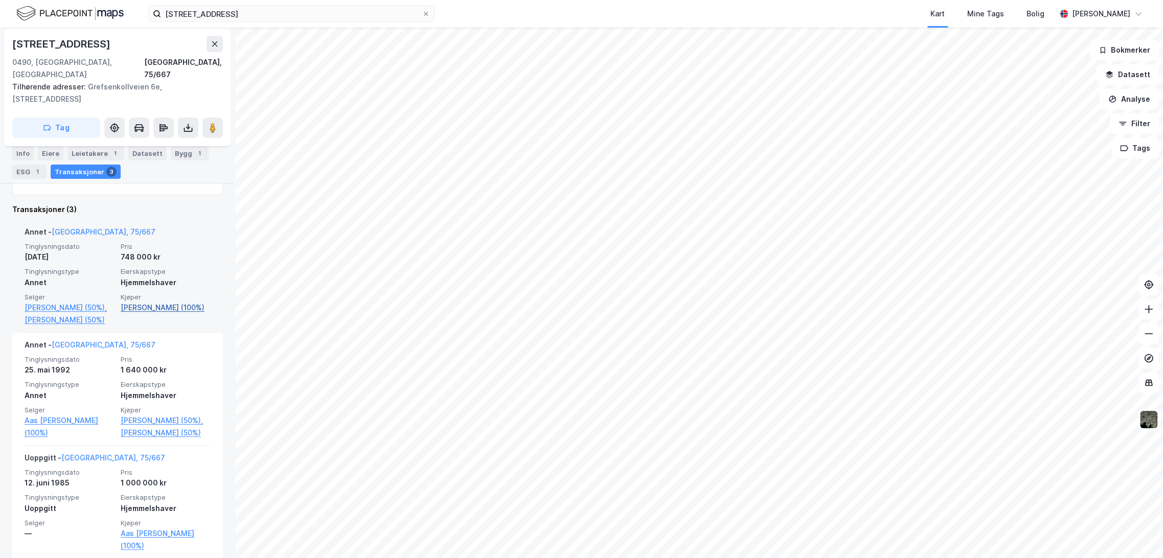
click at [158, 302] on link "[PERSON_NAME] (100%)" at bounding box center [166, 308] width 90 height 12
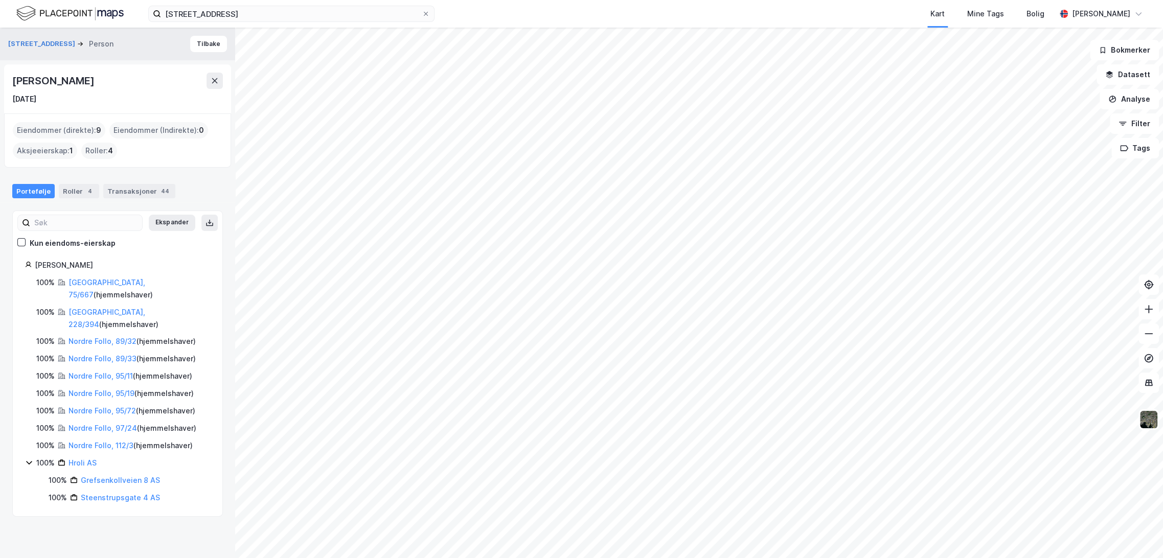
click at [68, 129] on div "Eiendommer (direkte) : 9" at bounding box center [59, 130] width 92 height 16
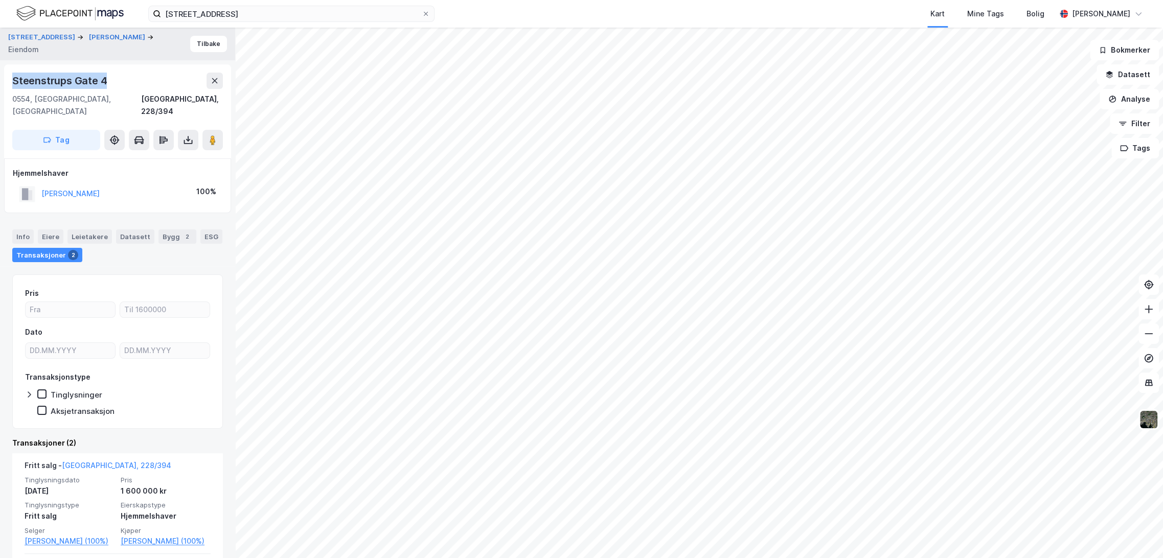
drag, startPoint x: 14, startPoint y: 78, endPoint x: 128, endPoint y: 77, distance: 114.5
click at [128, 77] on div "Steenstrups Gate 4" at bounding box center [117, 81] width 211 height 16
click at [29, 229] on div "Info" at bounding box center [22, 236] width 21 height 14
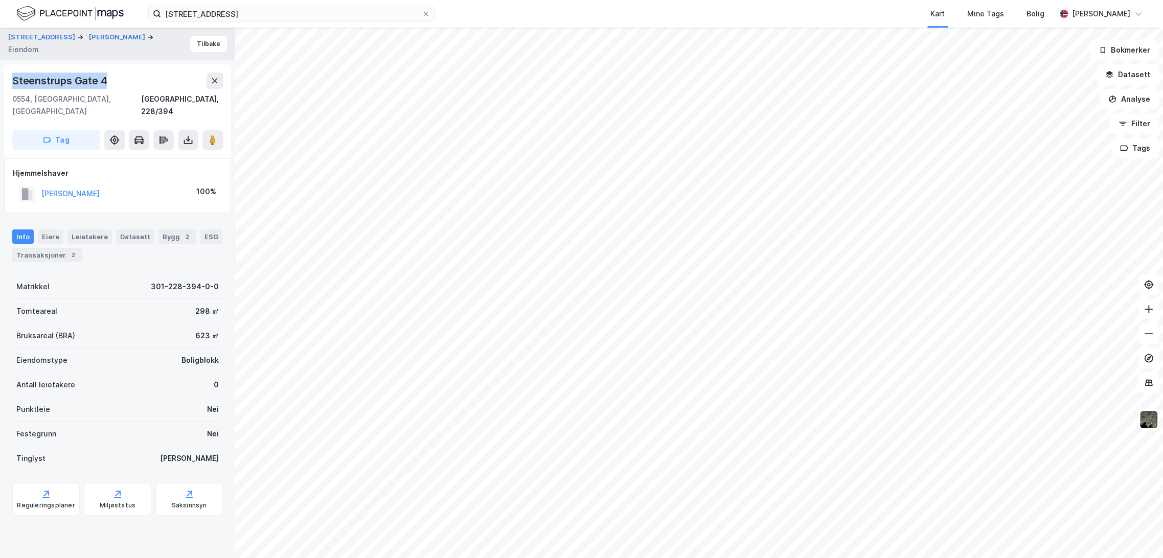
drag, startPoint x: 49, startPoint y: 80, endPoint x: 140, endPoint y: 82, distance: 91.0
click at [140, 82] on div "[STREET_ADDRESS]" at bounding box center [117, 111] width 227 height 94
copy div "Steenstrups Gate 4"
click at [57, 248] on div "Transaksjoner 2" at bounding box center [47, 255] width 70 height 14
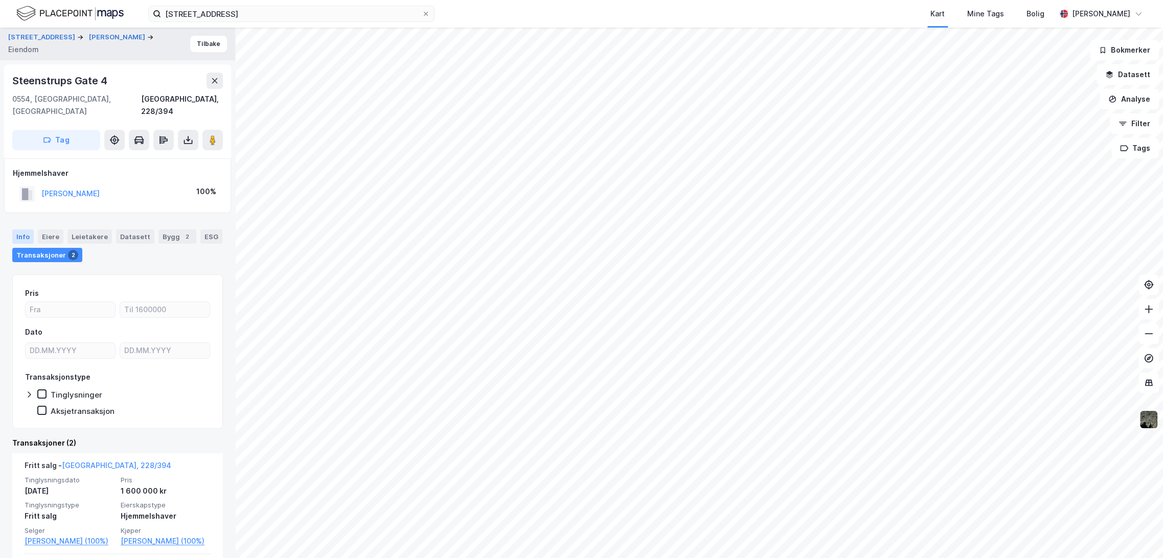
click at [17, 229] on div "Info" at bounding box center [22, 236] width 21 height 14
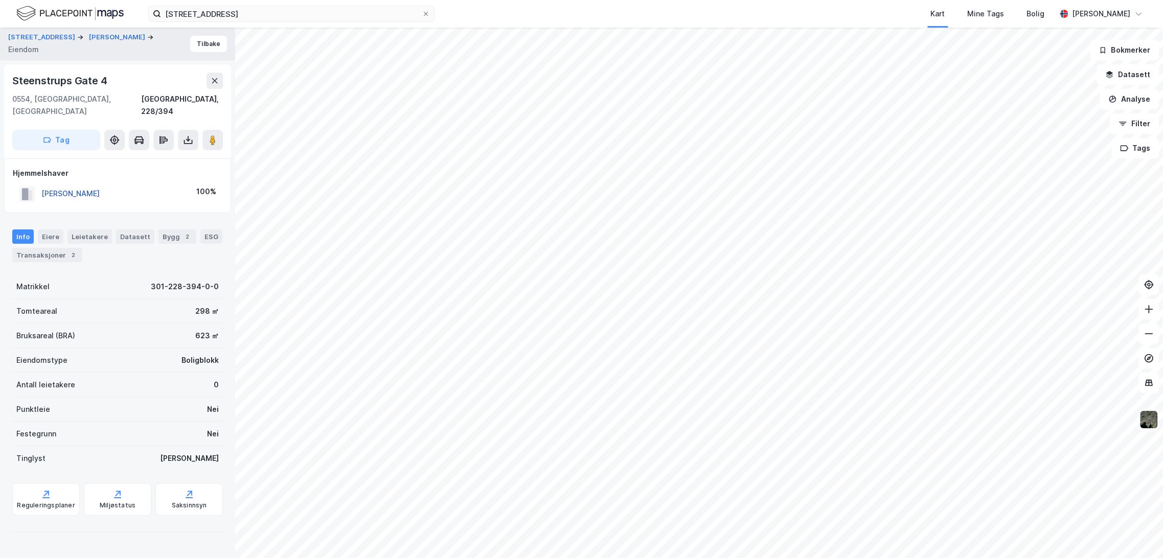
click at [0, 0] on button "[PERSON_NAME]" at bounding box center [0, 0] width 0 height 0
drag, startPoint x: 13, startPoint y: 79, endPoint x: 115, endPoint y: 77, distance: 102.2
click at [115, 77] on div "[STREET_ADDRESS]" at bounding box center [117, 80] width 211 height 16
copy div "[STREET_ADDRESS]"
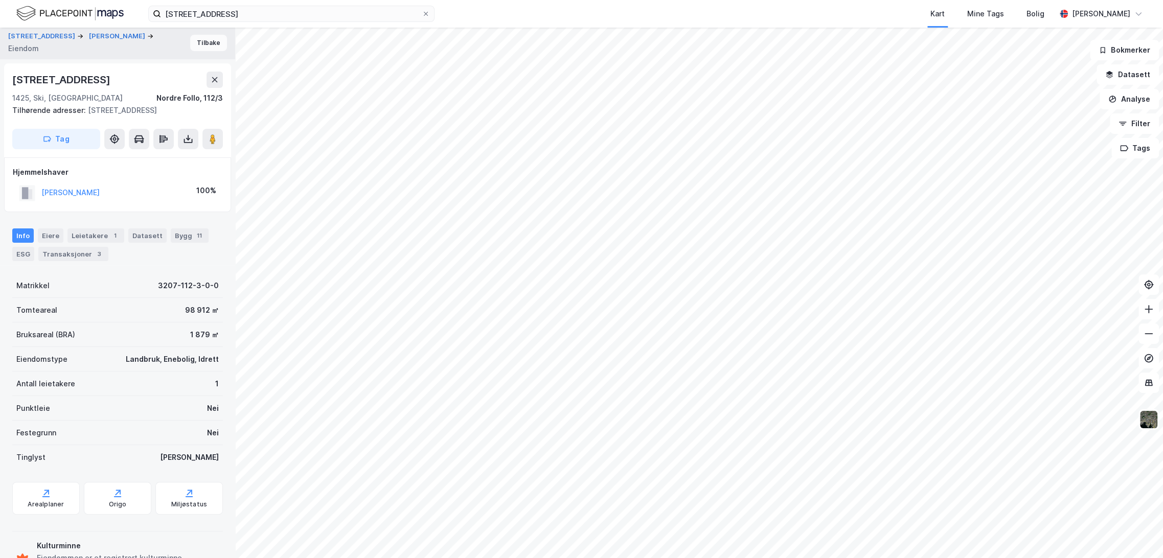
click at [205, 47] on button "Tilbake" at bounding box center [208, 43] width 37 height 16
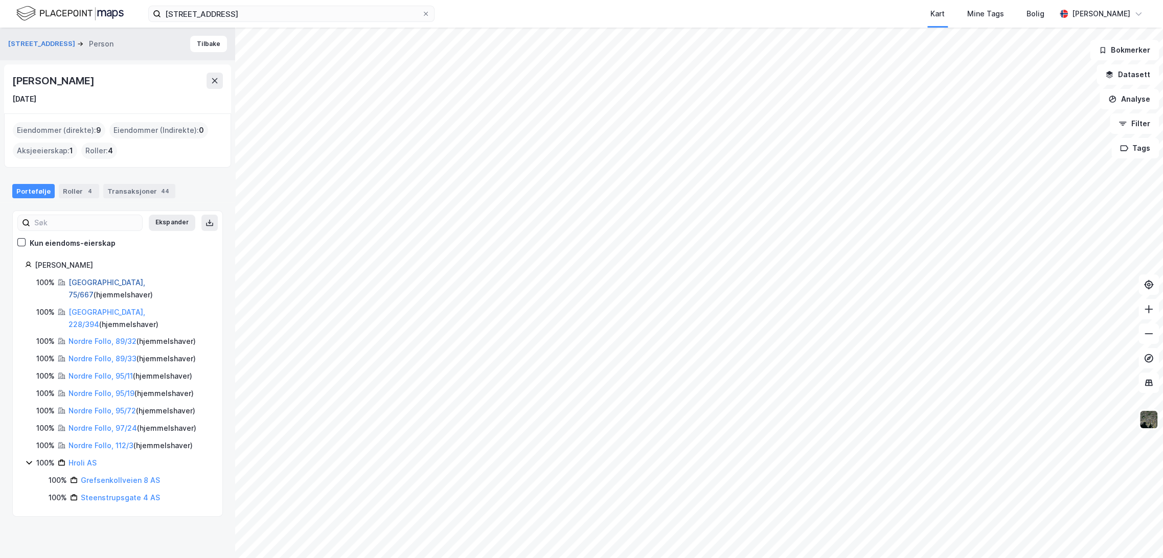
click at [91, 285] on link "[GEOGRAPHIC_DATA], 75/667" at bounding box center [106, 288] width 77 height 21
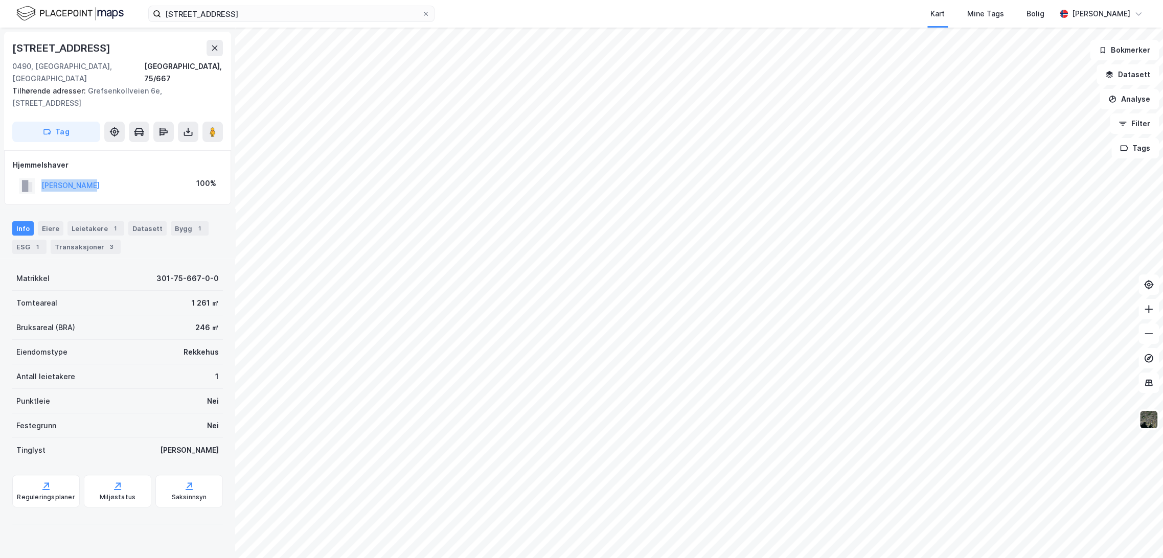
drag, startPoint x: 122, startPoint y: 176, endPoint x: 37, endPoint y: 181, distance: 84.5
click at [37, 181] on div "[PERSON_NAME] 100%" at bounding box center [118, 185] width 210 height 21
click at [58, 179] on div "[PERSON_NAME]" at bounding box center [70, 185] width 58 height 12
click at [0, 0] on button "[PERSON_NAME]" at bounding box center [0, 0] width 0 height 0
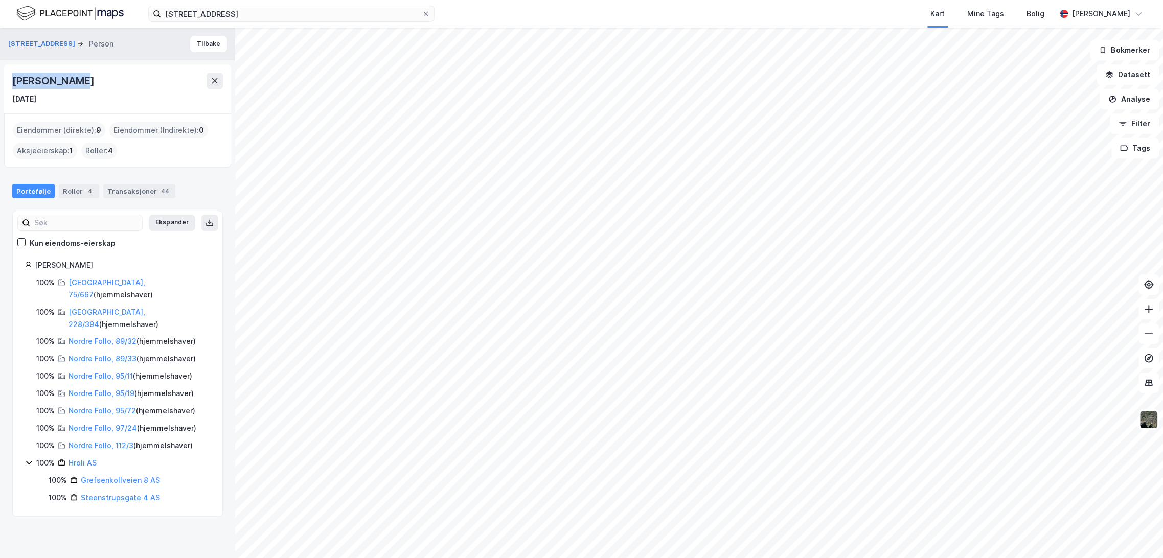
drag, startPoint x: 7, startPoint y: 81, endPoint x: 90, endPoint y: 81, distance: 82.8
click at [90, 81] on div "[PERSON_NAME] [DATE]" at bounding box center [117, 88] width 227 height 49
copy div "[PERSON_NAME]"
click at [210, 43] on button "Tilbake" at bounding box center [208, 44] width 37 height 16
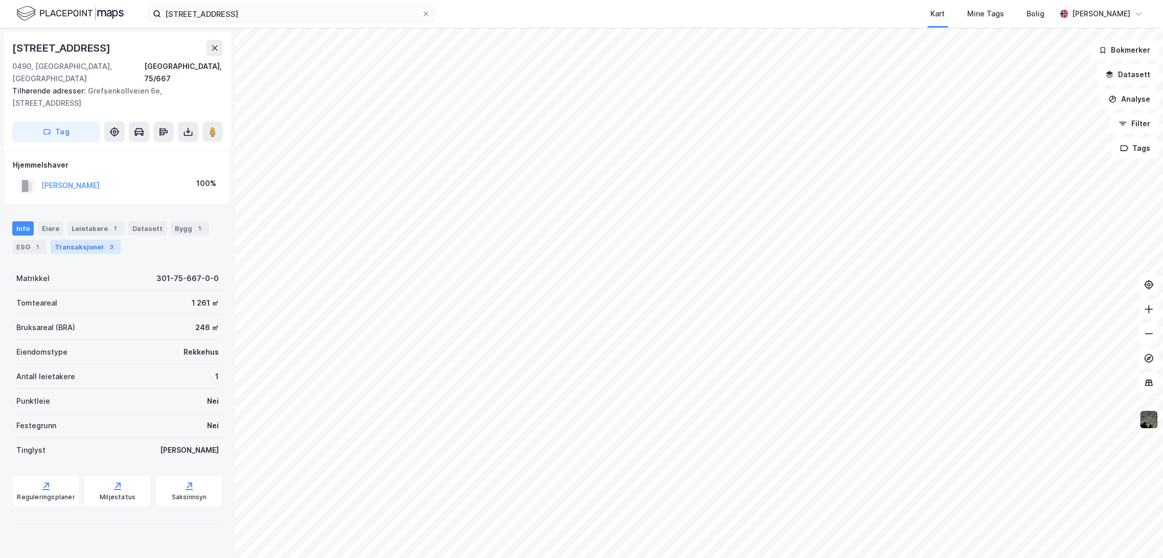
click at [76, 240] on div "Transaksjoner 3" at bounding box center [86, 247] width 70 height 14
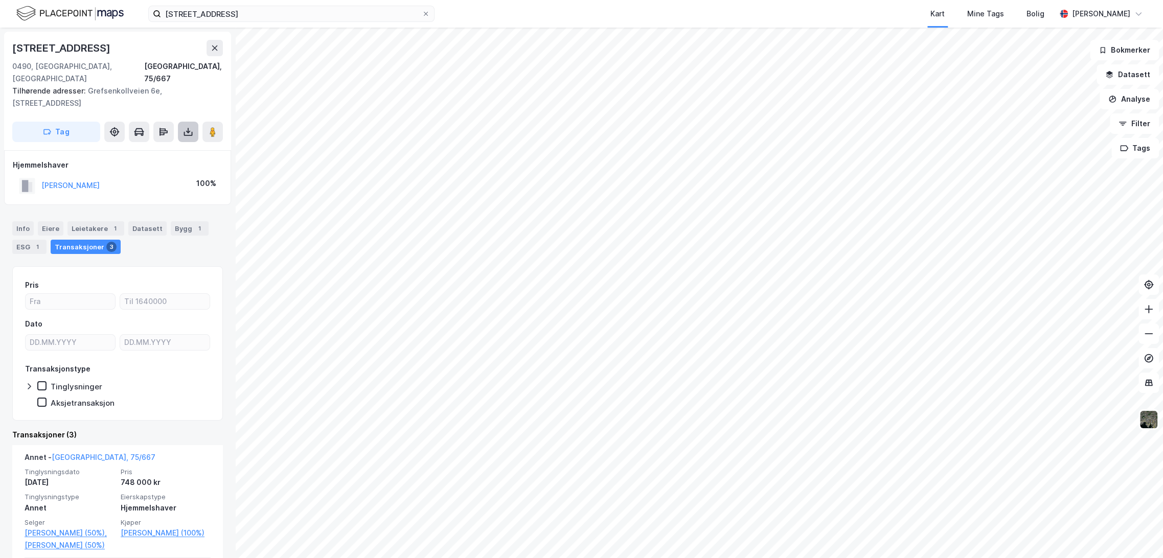
click at [185, 127] on icon at bounding box center [188, 132] width 10 height 10
click at [164, 148] on div "Last ned grunnbok" at bounding box center [137, 152] width 59 height 8
click at [168, 165] on div "Last ned matrikkelrapport" at bounding box center [150, 169] width 84 height 8
click at [170, 180] on div "[PERSON_NAME] 100%" at bounding box center [118, 185] width 210 height 21
